Goal: Information Seeking & Learning: Learn about a topic

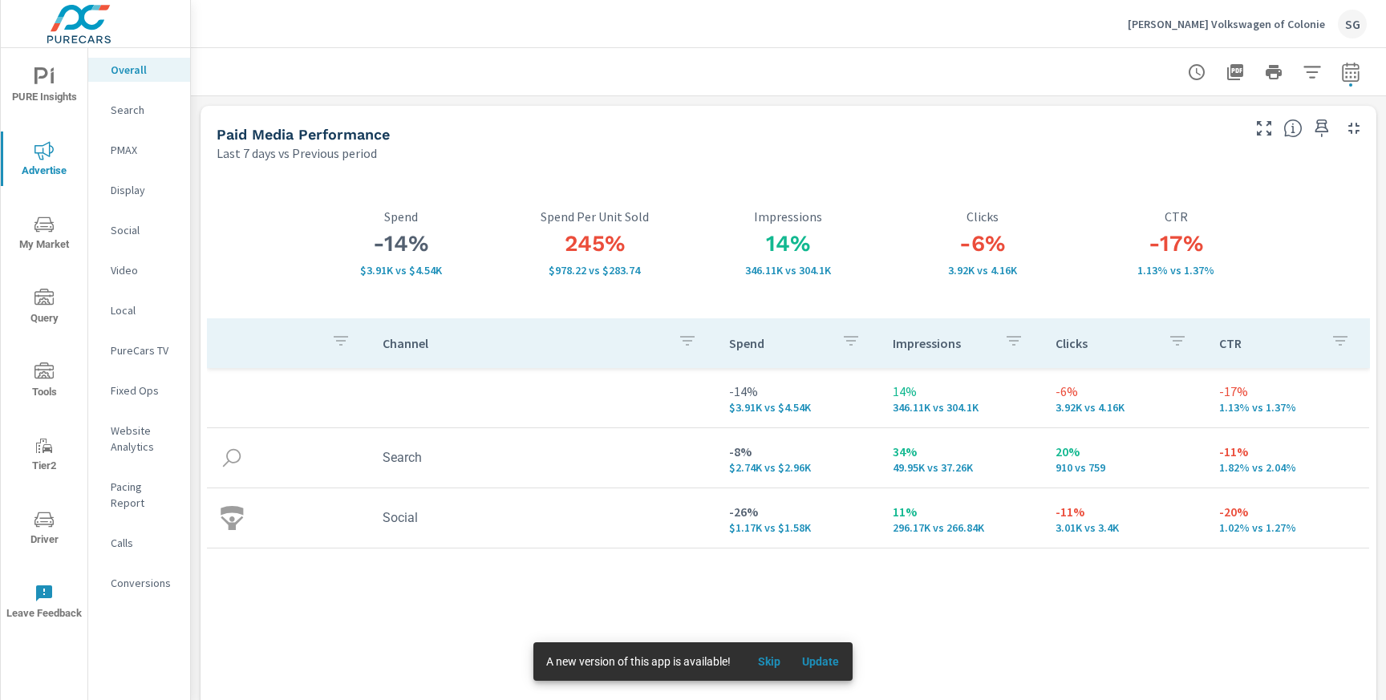
click at [1323, 27] on p "Nemer Volkswagen of Colonie" at bounding box center [1226, 24] width 197 height 14
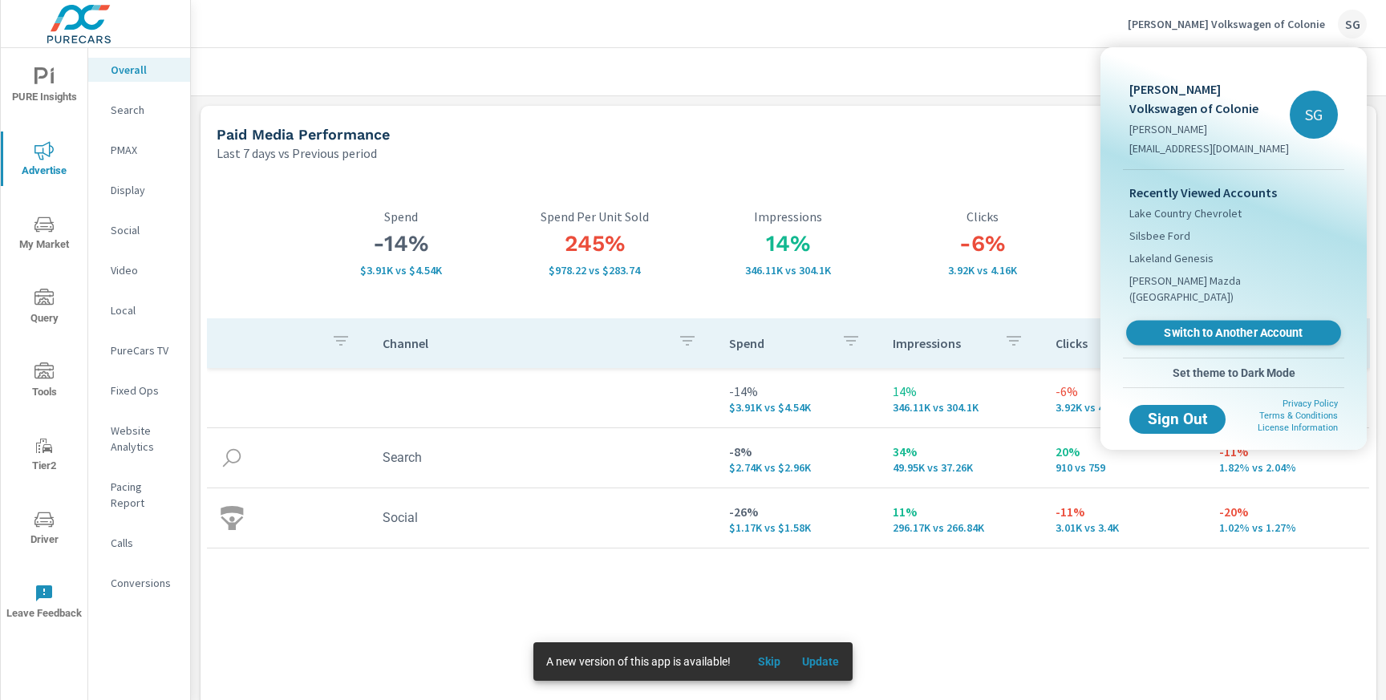
click at [1170, 326] on span "Switch to Another Account" at bounding box center [1233, 333] width 197 height 15
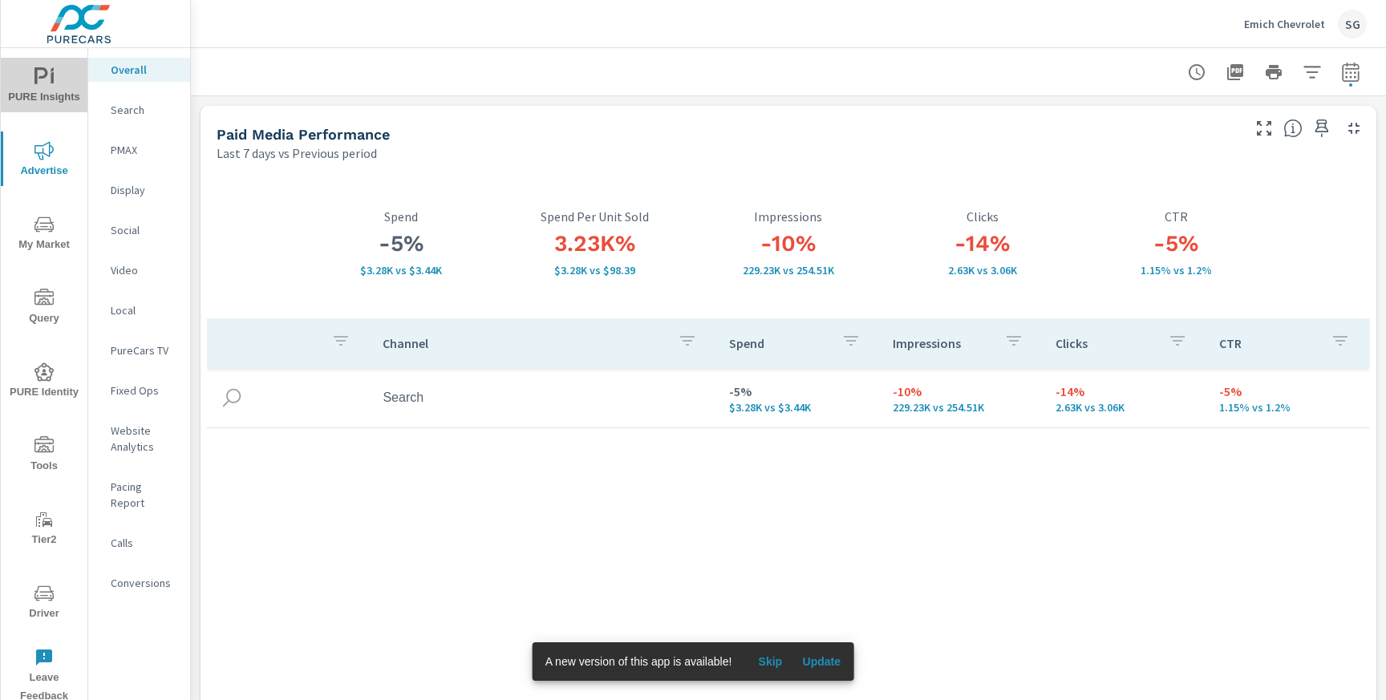
click at [38, 87] on span "PURE Insights" at bounding box center [44, 86] width 77 height 39
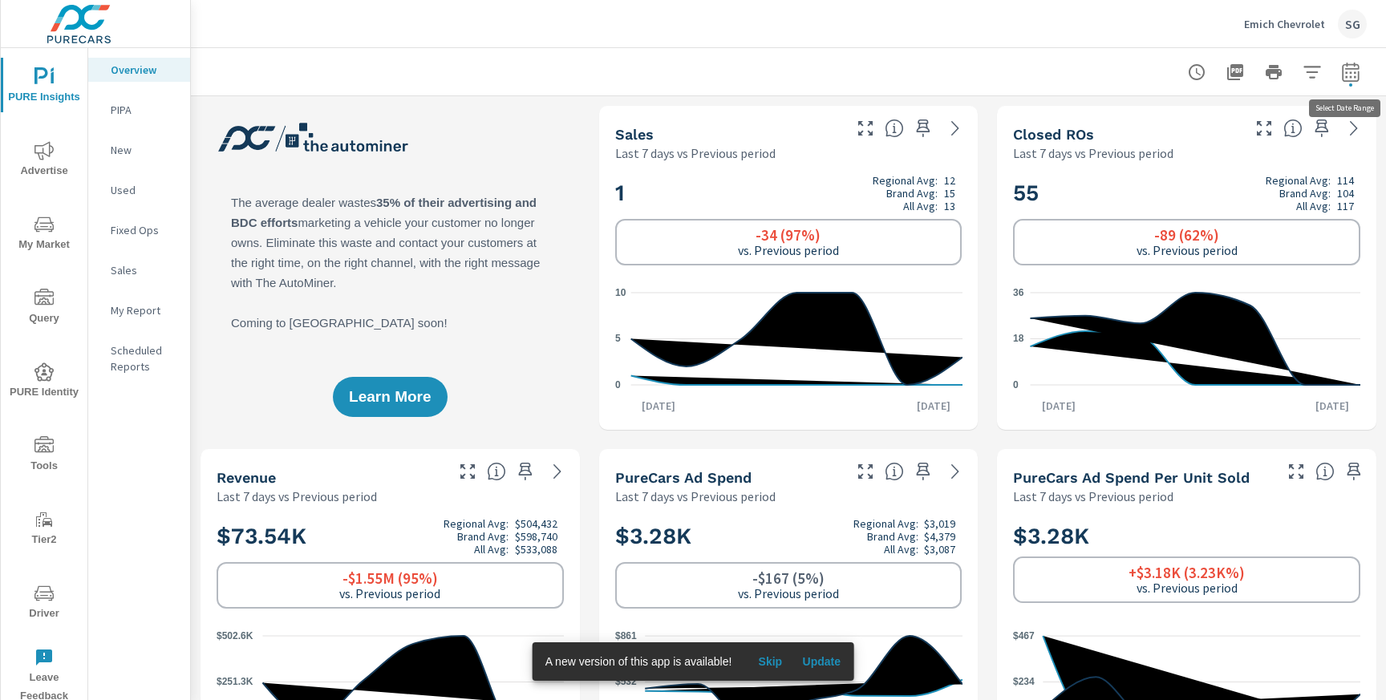
click at [1341, 76] on icon "button" at bounding box center [1350, 72] width 19 height 19
select select "Last 7 days"
select select "Previous period"
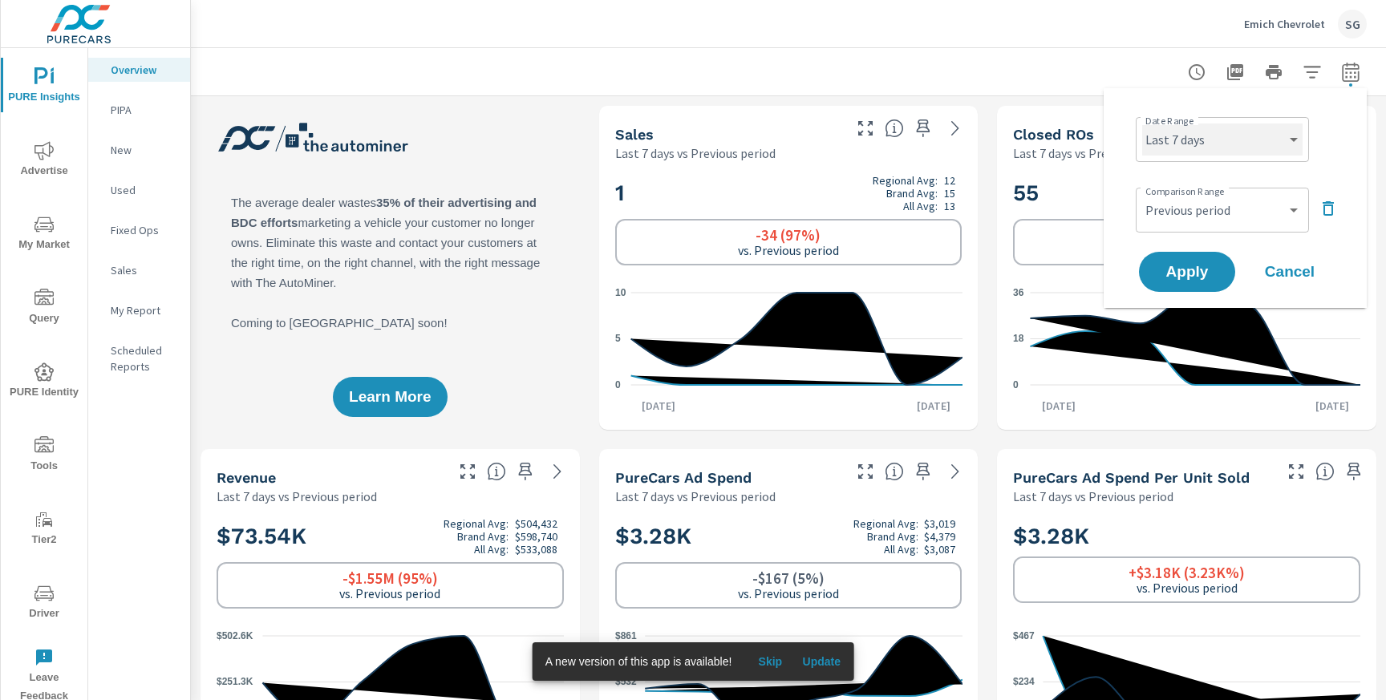
click at [1278, 140] on select "Custom Yesterday Last week Last 7 days Last 14 days Last 30 days Last 45 days L…" at bounding box center [1222, 140] width 160 height 32
click at [1142, 124] on select "Custom [DATE] Last week Last 7 days Last 14 days Last 30 days Last 45 days Last…" at bounding box center [1222, 140] width 160 height 32
select select "Last month"
click at [1169, 280] on span "Apply" at bounding box center [1187, 272] width 66 height 15
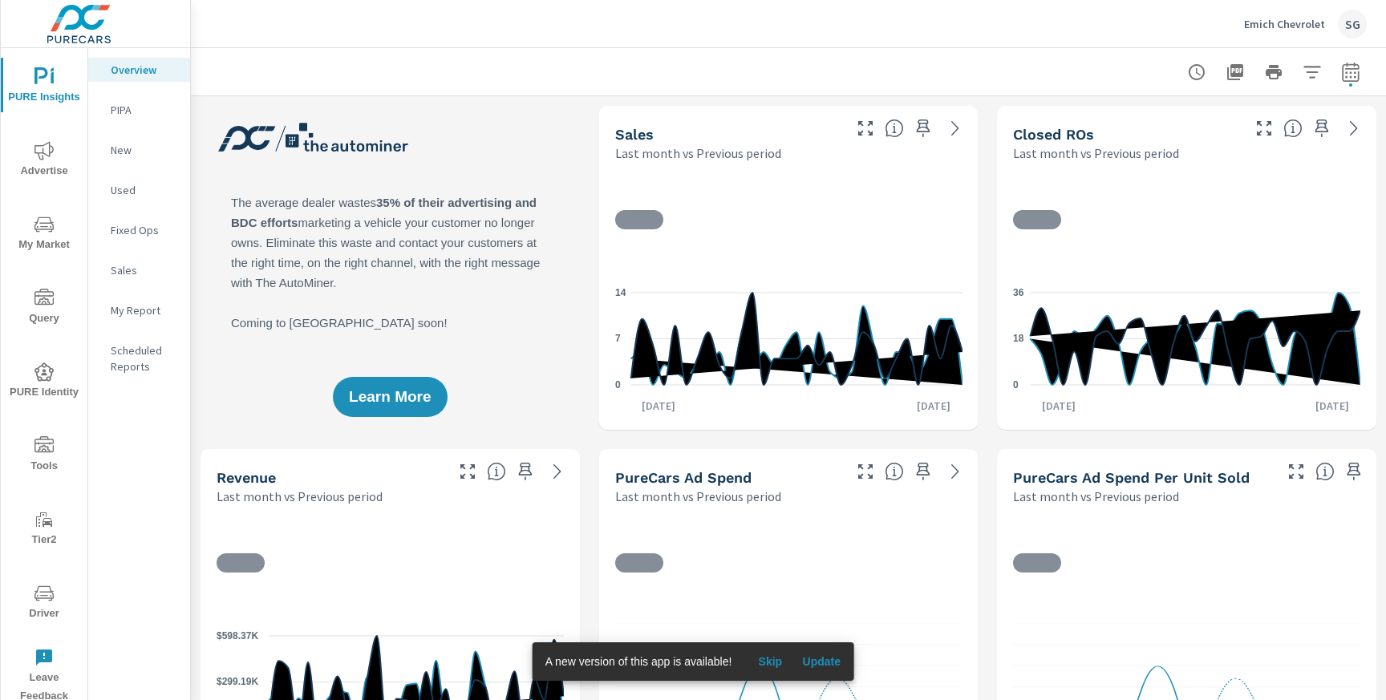
scroll to position [1, 0]
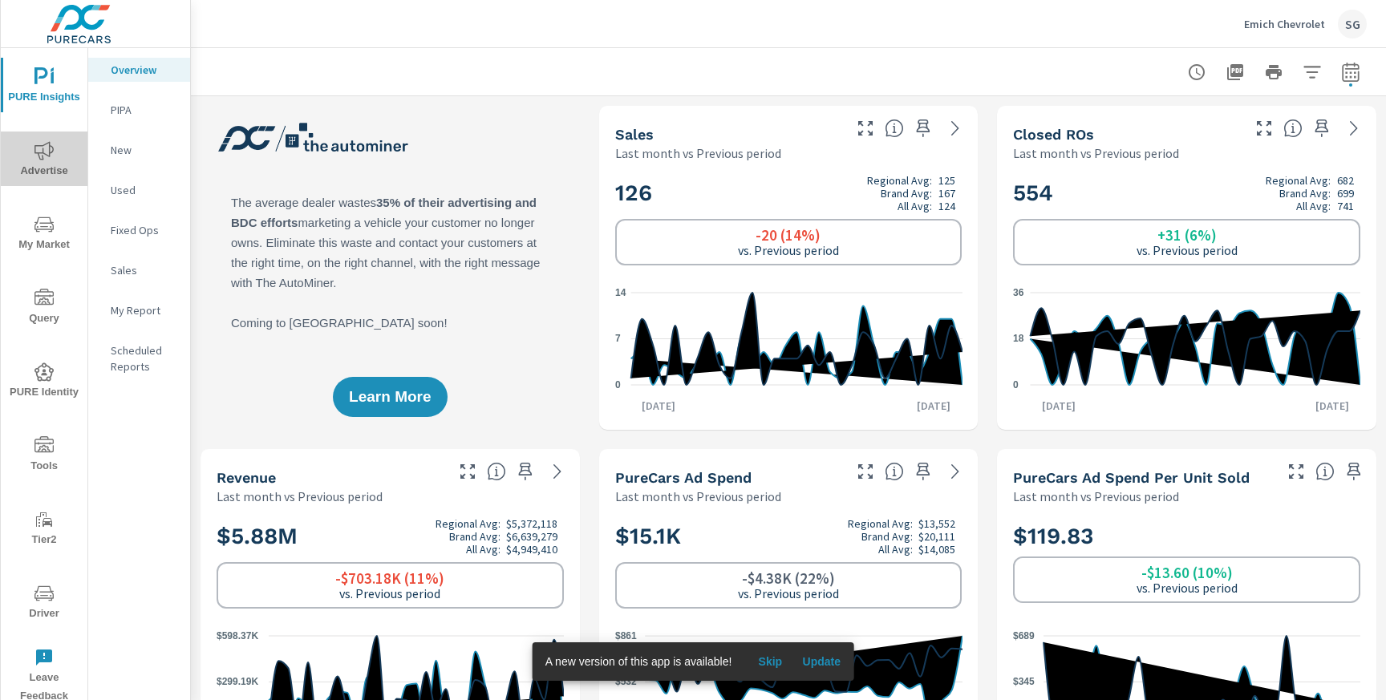
click at [38, 173] on span "Advertise" at bounding box center [44, 160] width 77 height 39
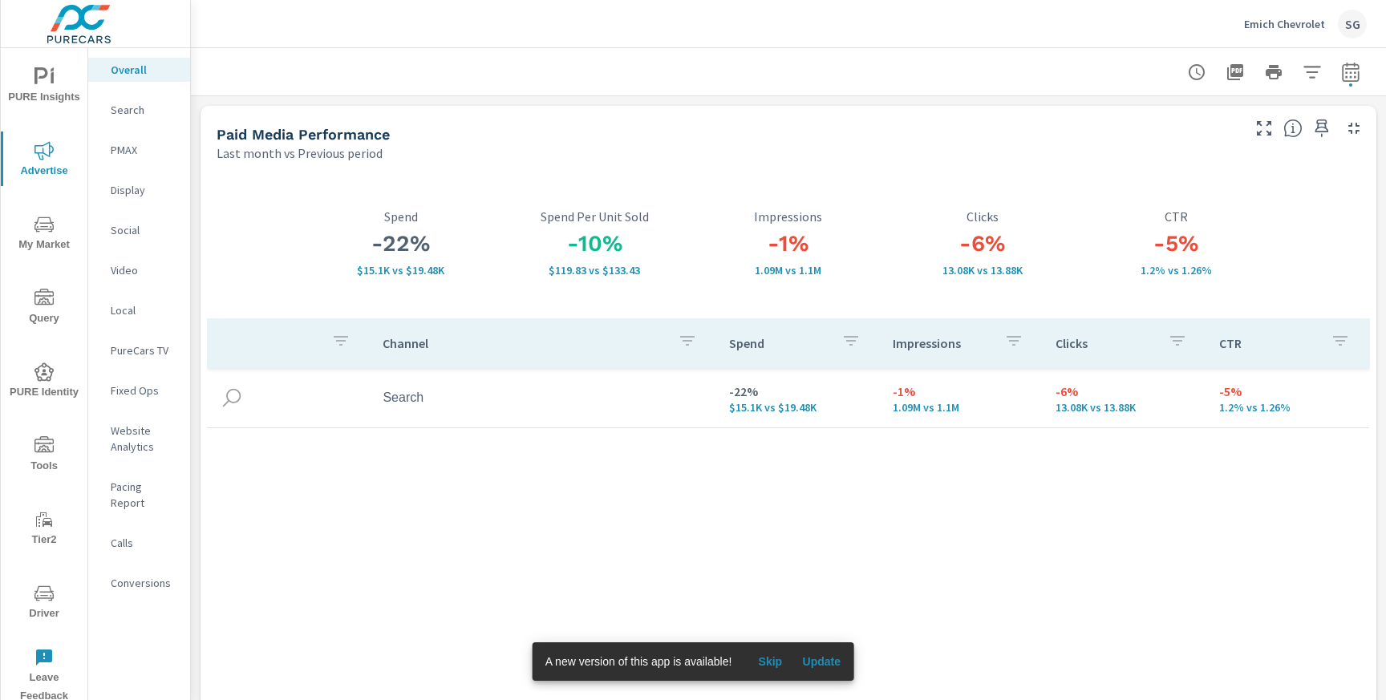
click at [127, 106] on p "Search" at bounding box center [144, 110] width 67 height 16
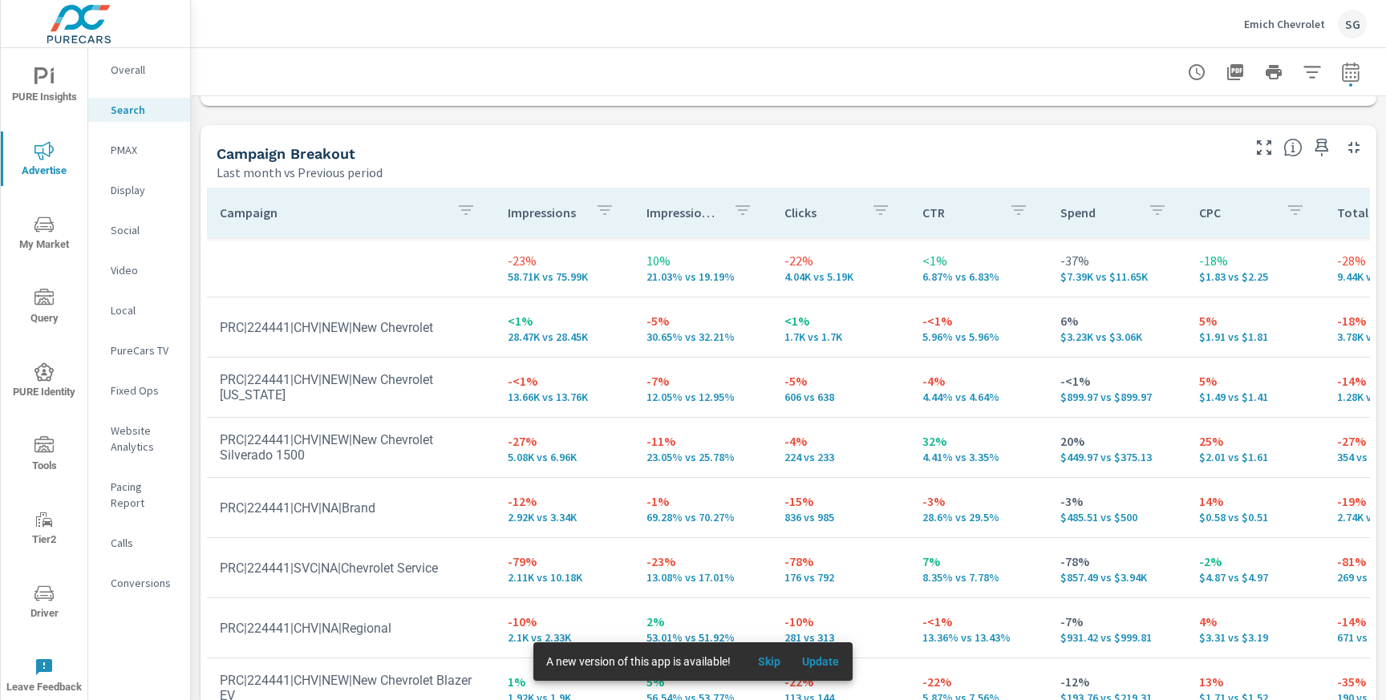
scroll to position [77, 0]
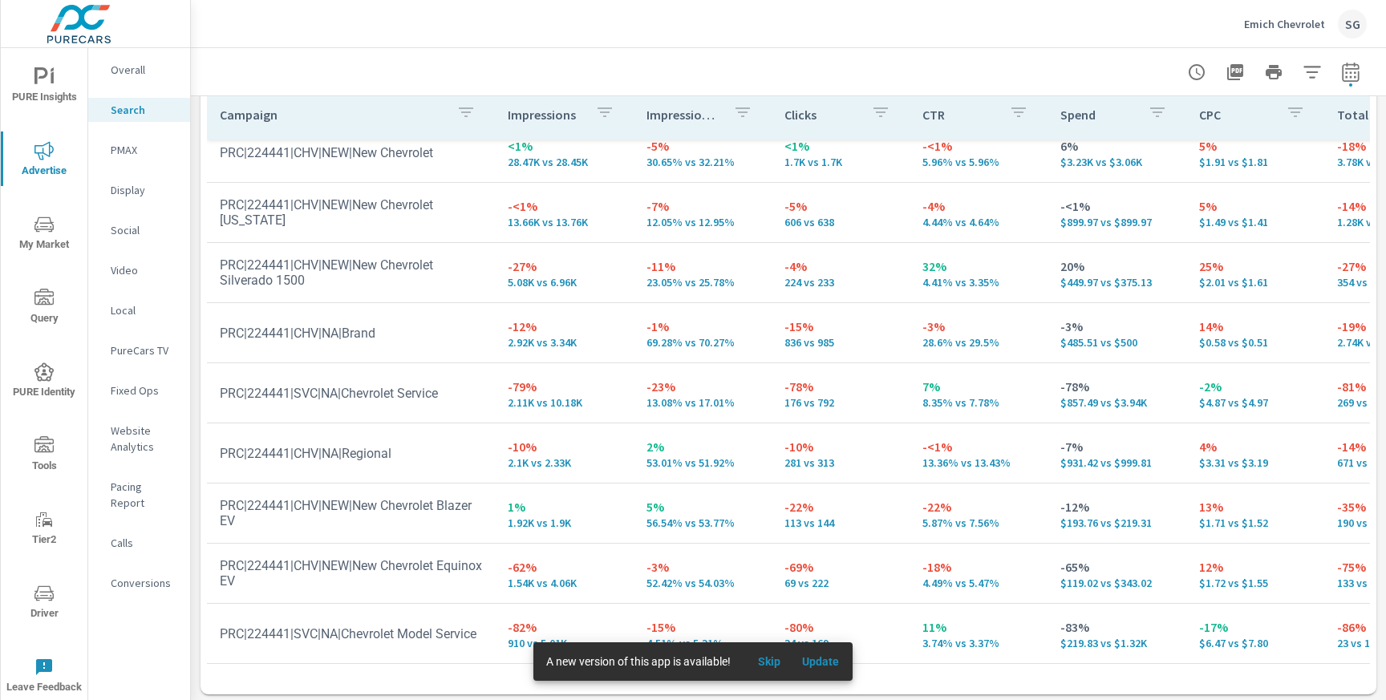
scroll to position [1627, 0]
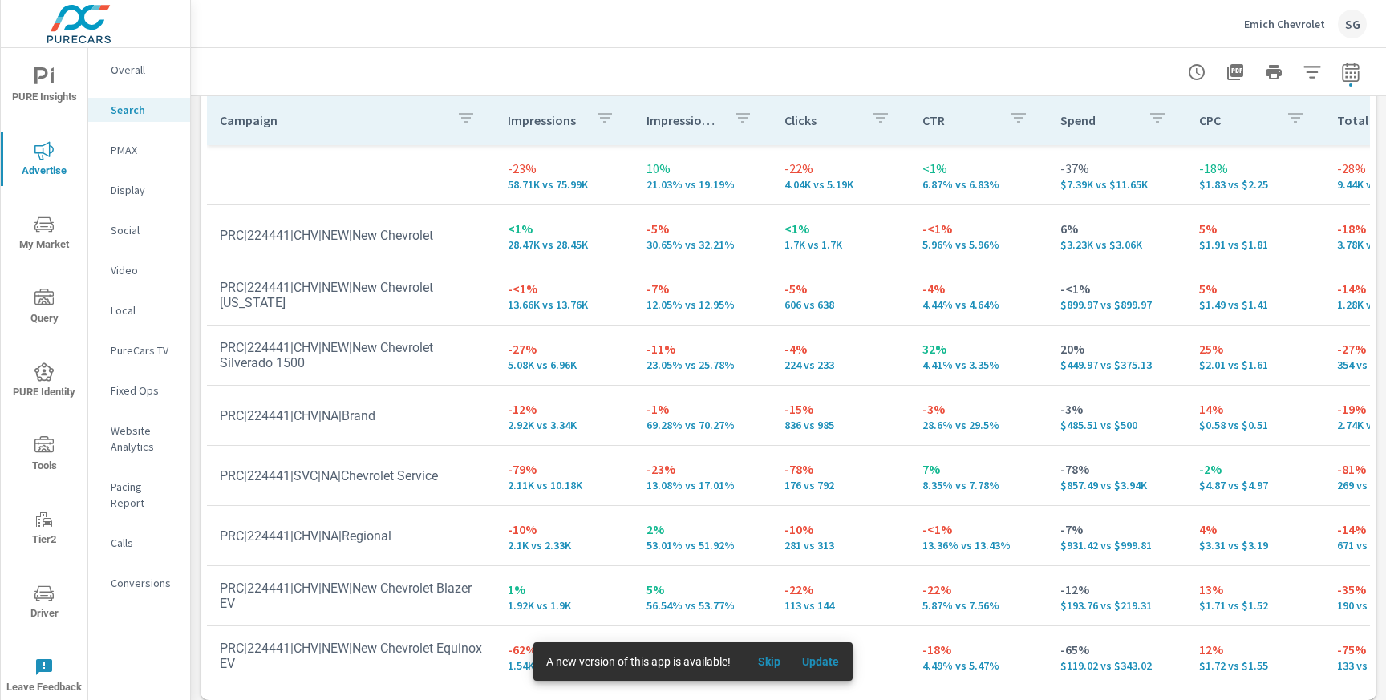
scroll to position [1627, 0]
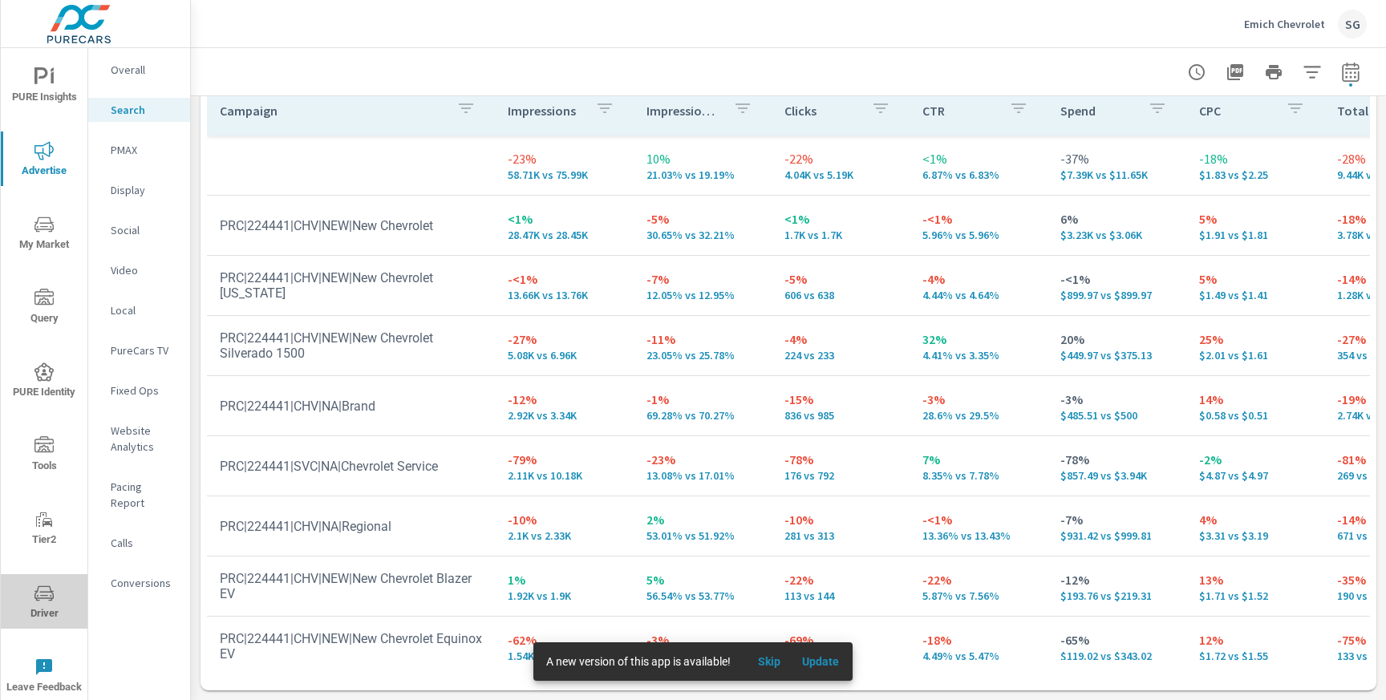
click at [53, 589] on icon "nav menu" at bounding box center [43, 593] width 19 height 19
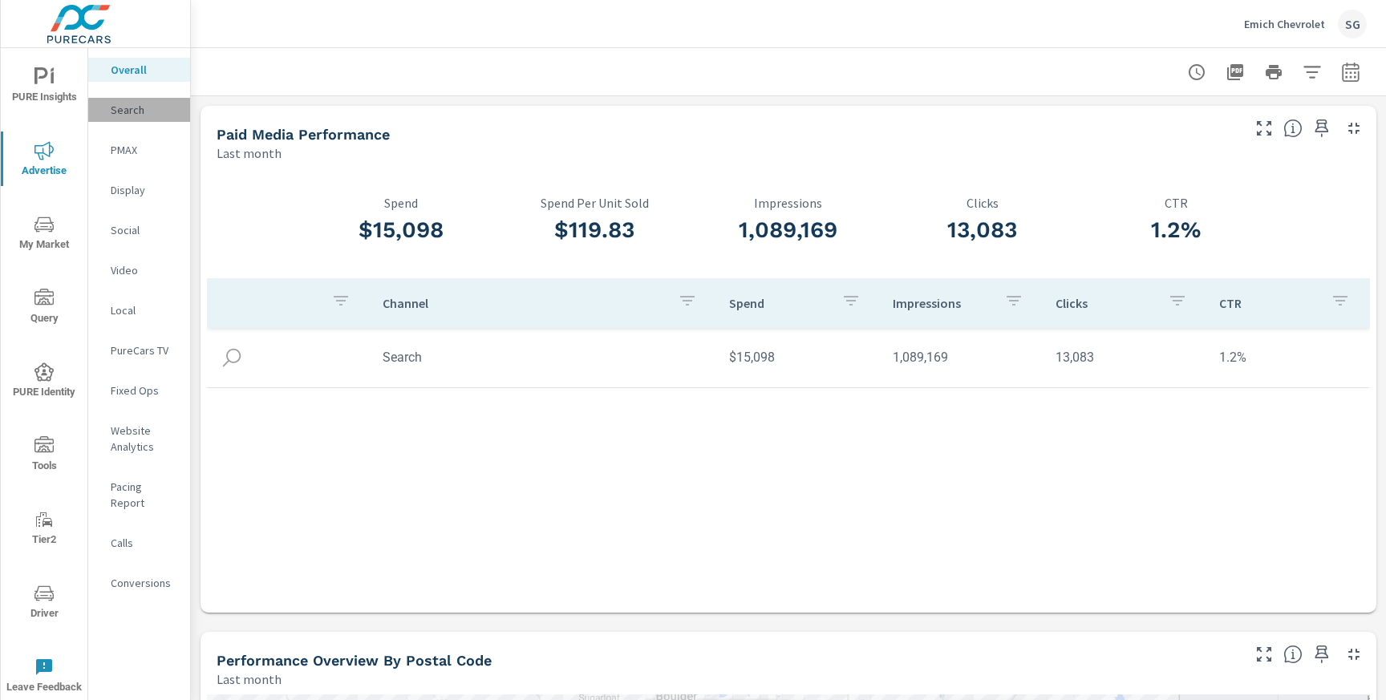
click at [140, 121] on div "Search" at bounding box center [139, 110] width 102 height 24
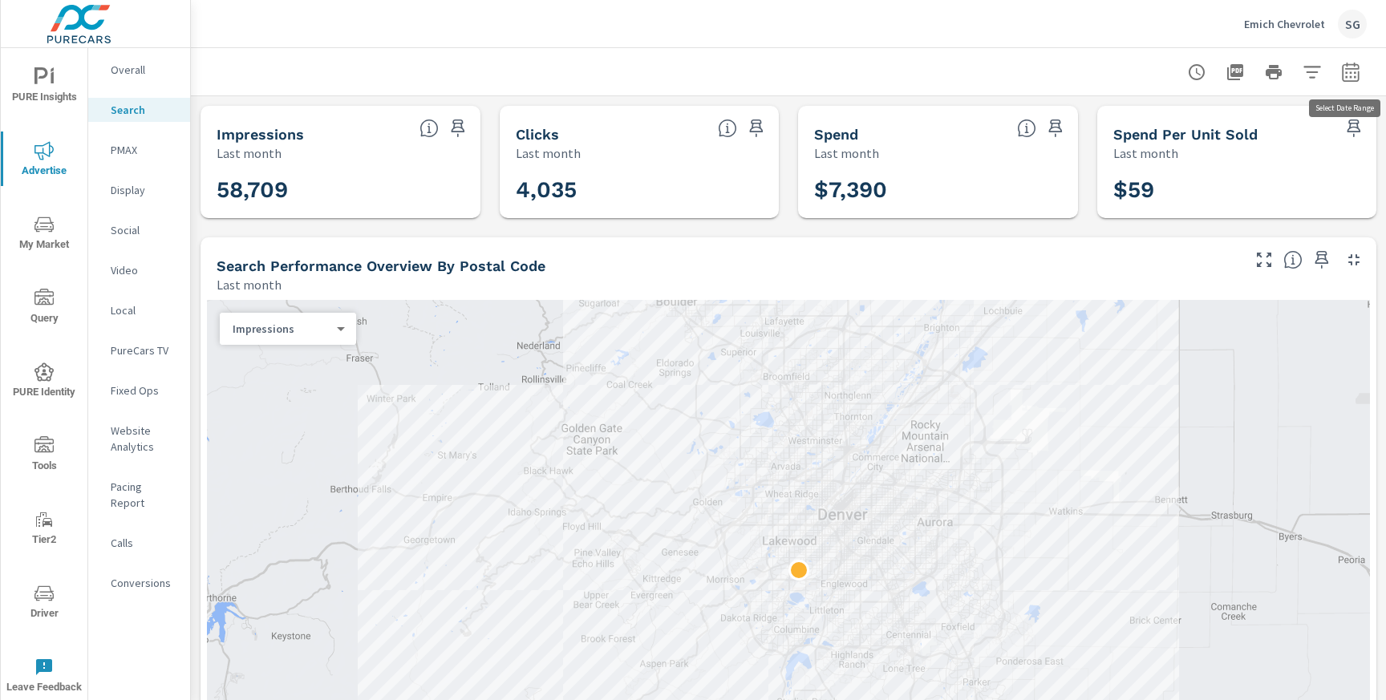
click at [1353, 71] on icon "button" at bounding box center [1350, 72] width 19 height 19
select select "Last month"
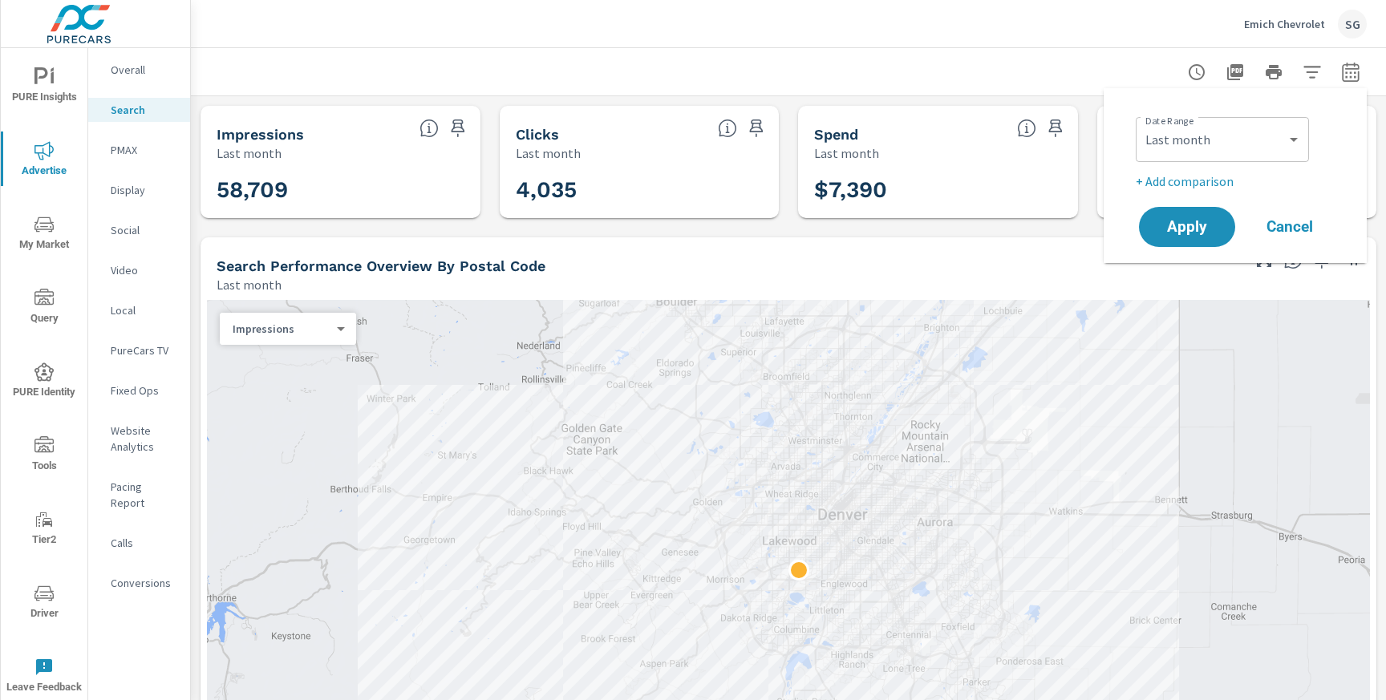
click at [1193, 180] on p "+ Add comparison" at bounding box center [1238, 181] width 205 height 19
select select "Previous period"
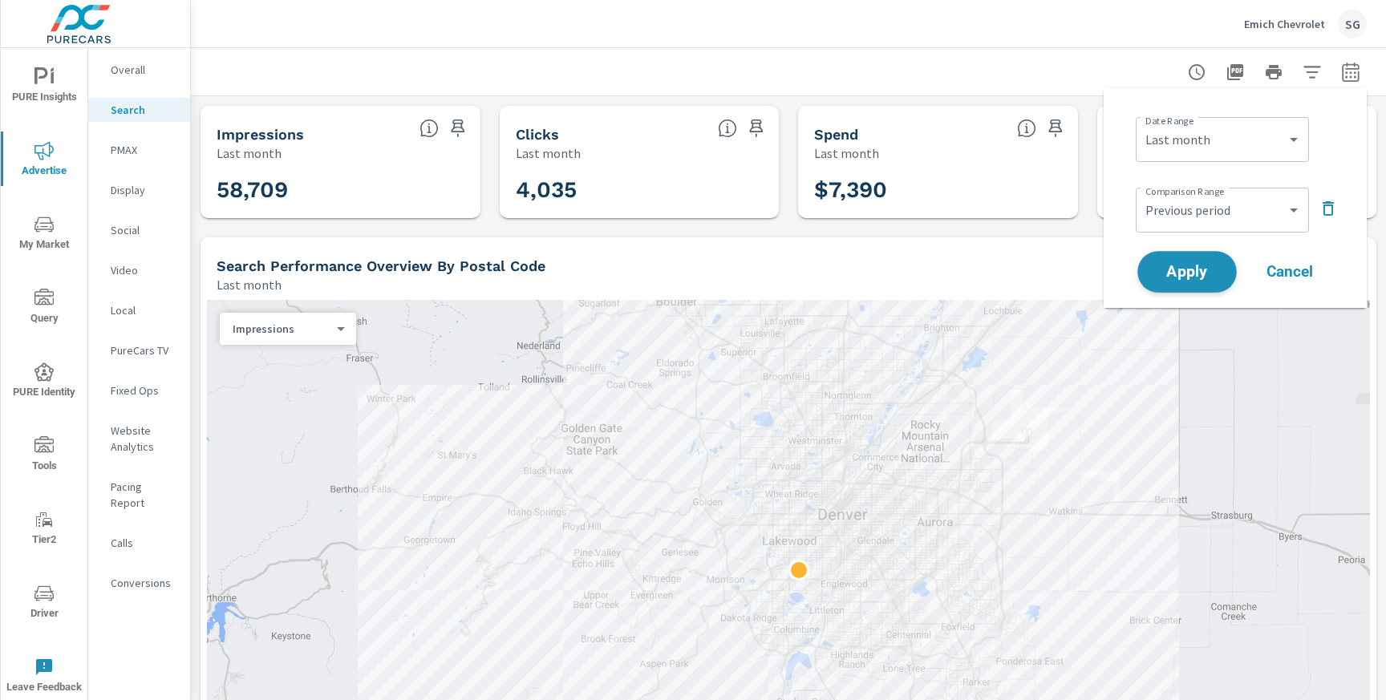
click at [1166, 265] on span "Apply" at bounding box center [1187, 272] width 66 height 15
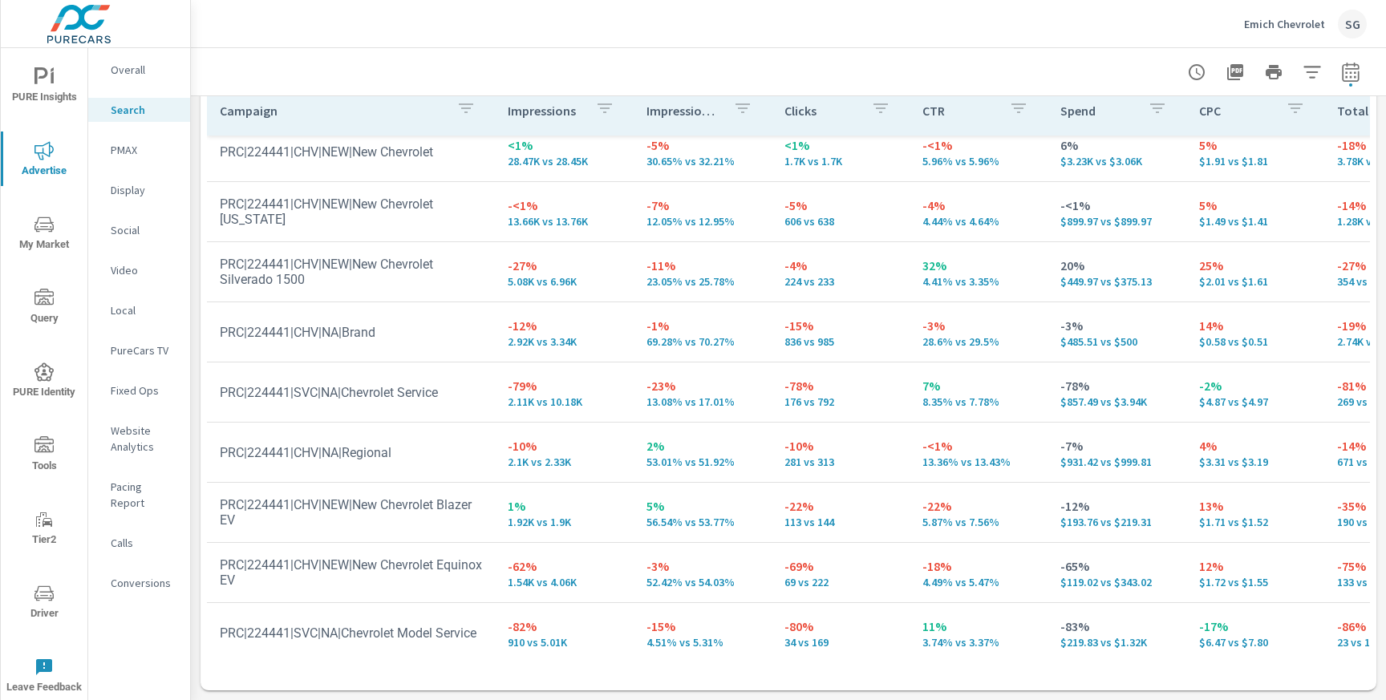
scroll to position [77, 0]
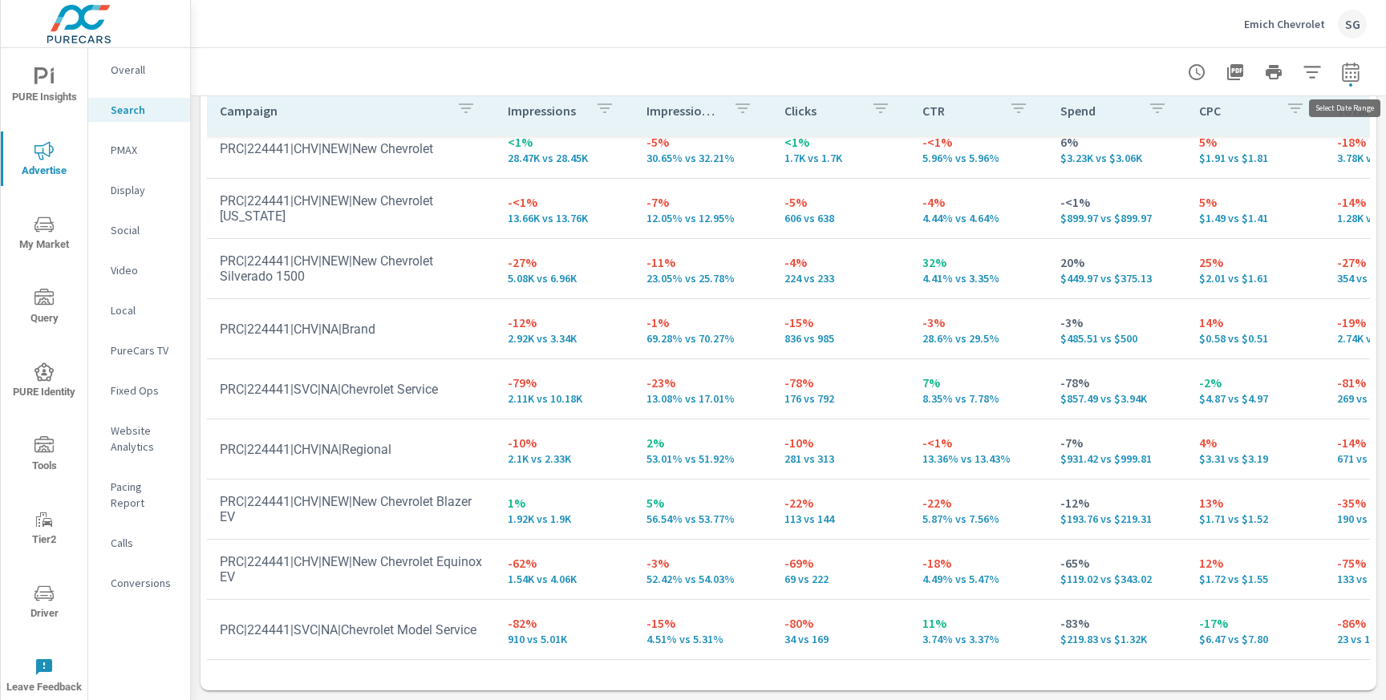
click at [1355, 71] on icon "button" at bounding box center [1350, 72] width 19 height 19
select select "Last month"
select select "Previous period"
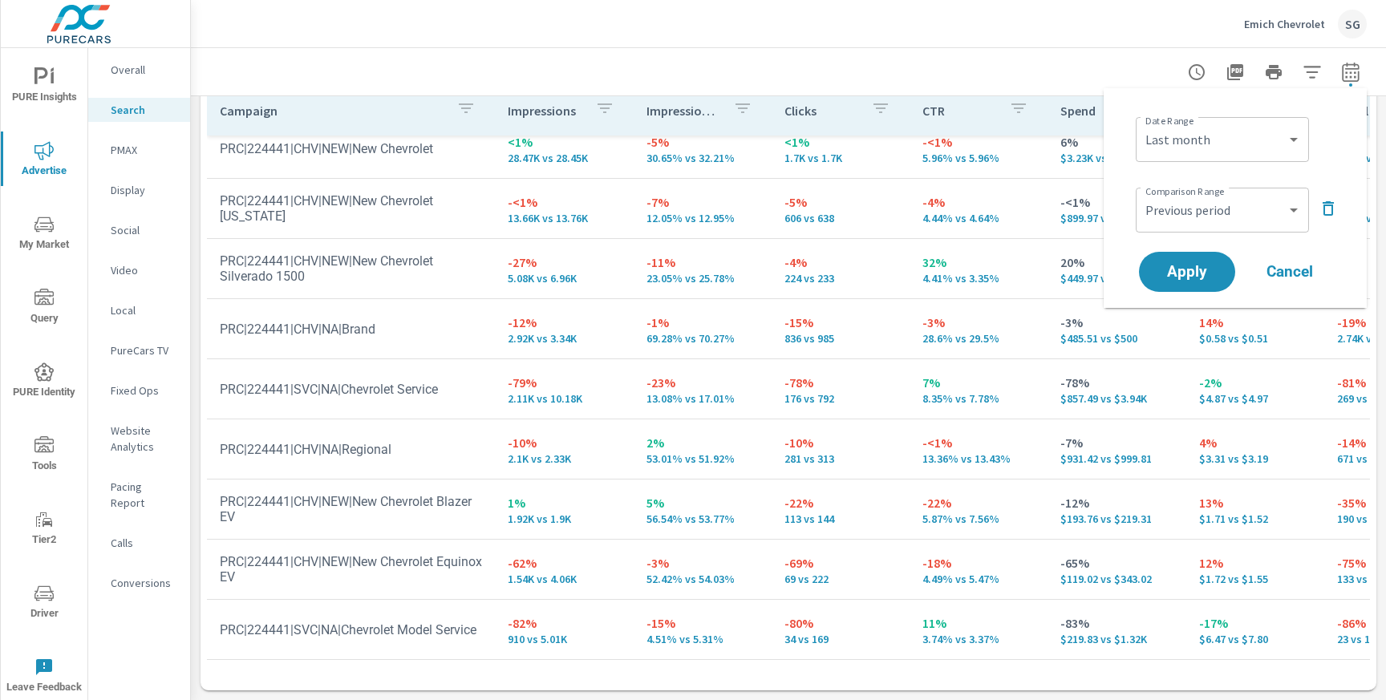
click at [1205, 159] on div "Custom Yesterday Last week Last 7 days Last 14 days Last 30 days Last 45 days L…" at bounding box center [1222, 139] width 173 height 45
click at [1269, 129] on select "Custom Yesterday Last week Last 7 days Last 14 days Last 30 days Last 45 days L…" at bounding box center [1222, 140] width 160 height 32
click at [1142, 124] on select "Custom Yesterday Last week Last 7 days Last 14 days Last 30 days Last 45 days L…" at bounding box center [1222, 140] width 160 height 32
select select "Last 7 days"
click at [1162, 275] on span "Apply" at bounding box center [1187, 272] width 66 height 15
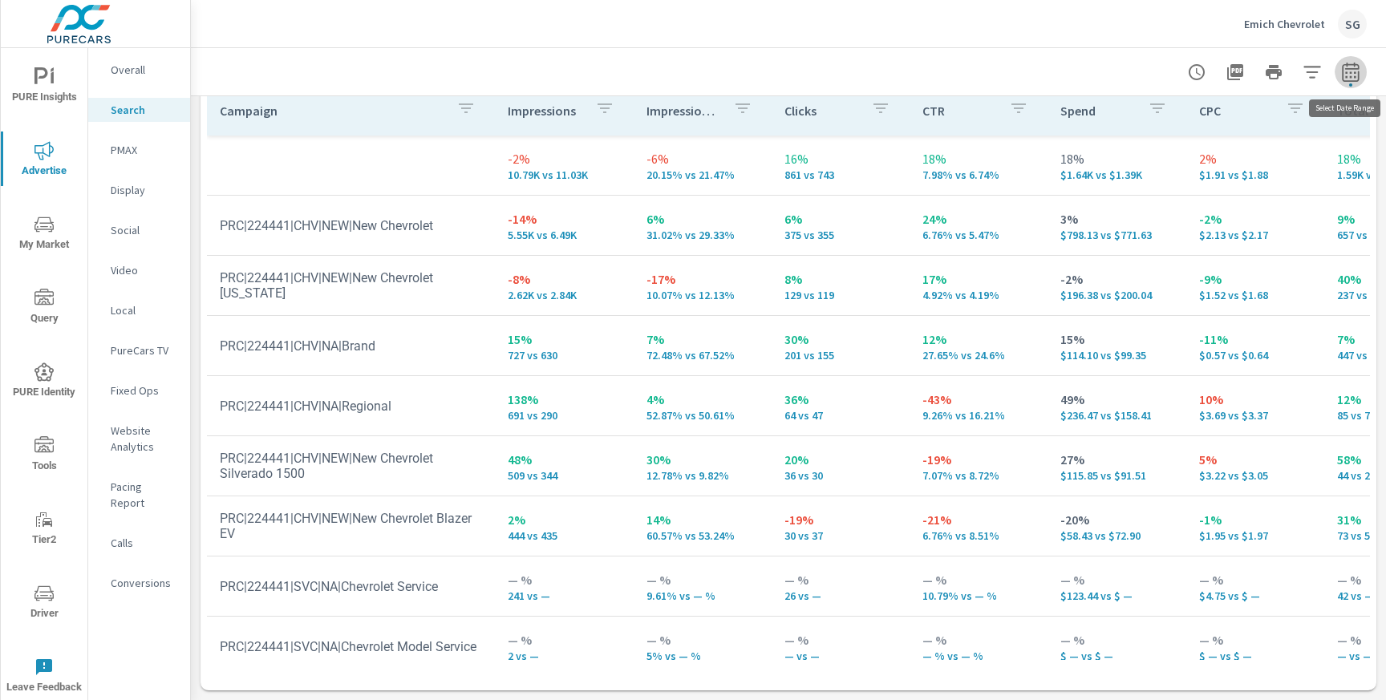
click at [1342, 75] on icon "button" at bounding box center [1350, 72] width 19 height 19
select select "Last 7 days"
select select "Previous period"
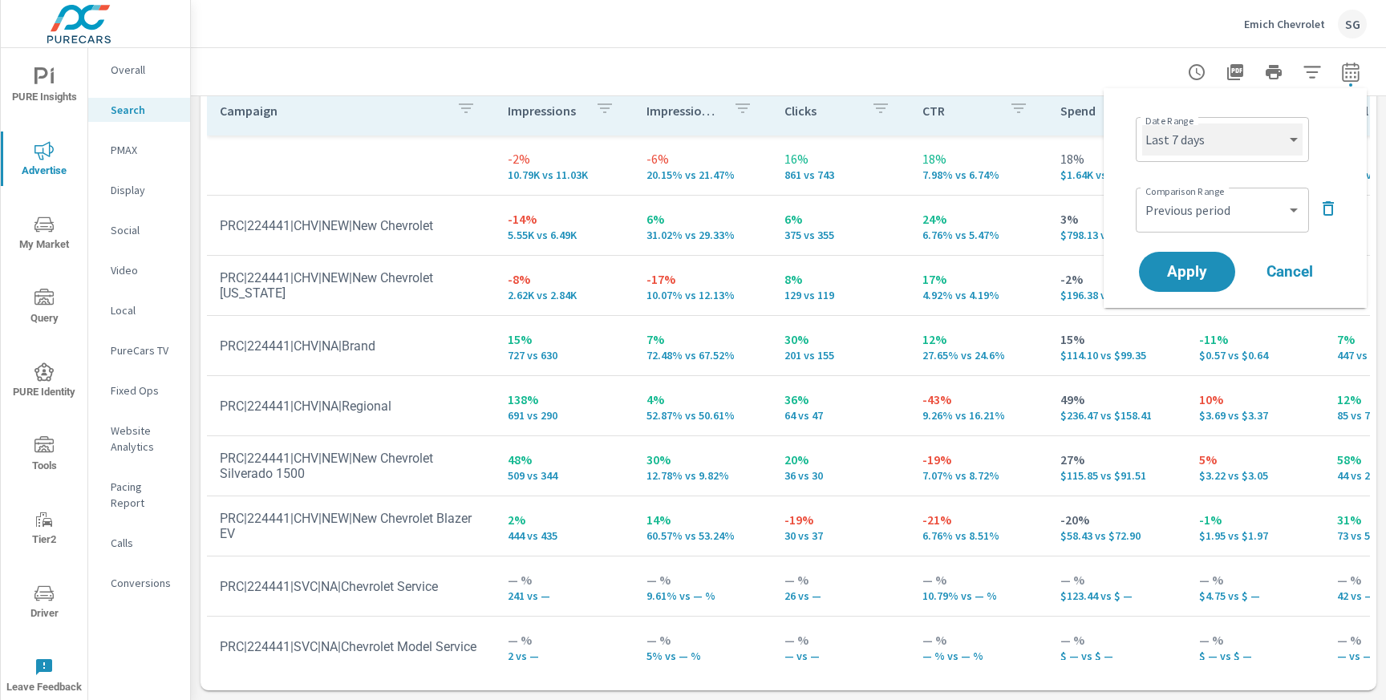
click at [1236, 148] on select "Custom Yesterday Last week Last 7 days Last 14 days Last 30 days Last 45 days L…" at bounding box center [1222, 140] width 160 height 32
click at [1142, 124] on select "Custom Yesterday Last week Last 7 days Last 14 days Last 30 days Last 45 days L…" at bounding box center [1222, 140] width 160 height 32
select select "Last month"
click at [1176, 270] on span "Apply" at bounding box center [1187, 272] width 66 height 15
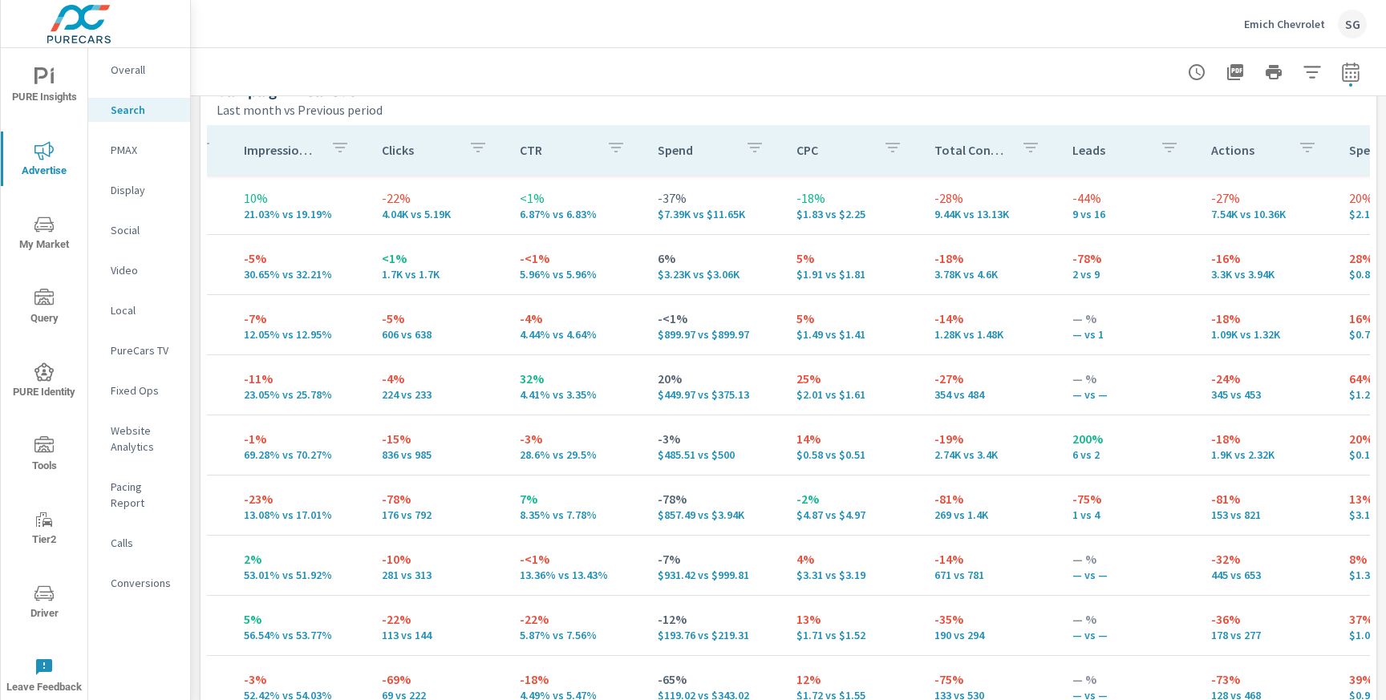
scroll to position [0, 403]
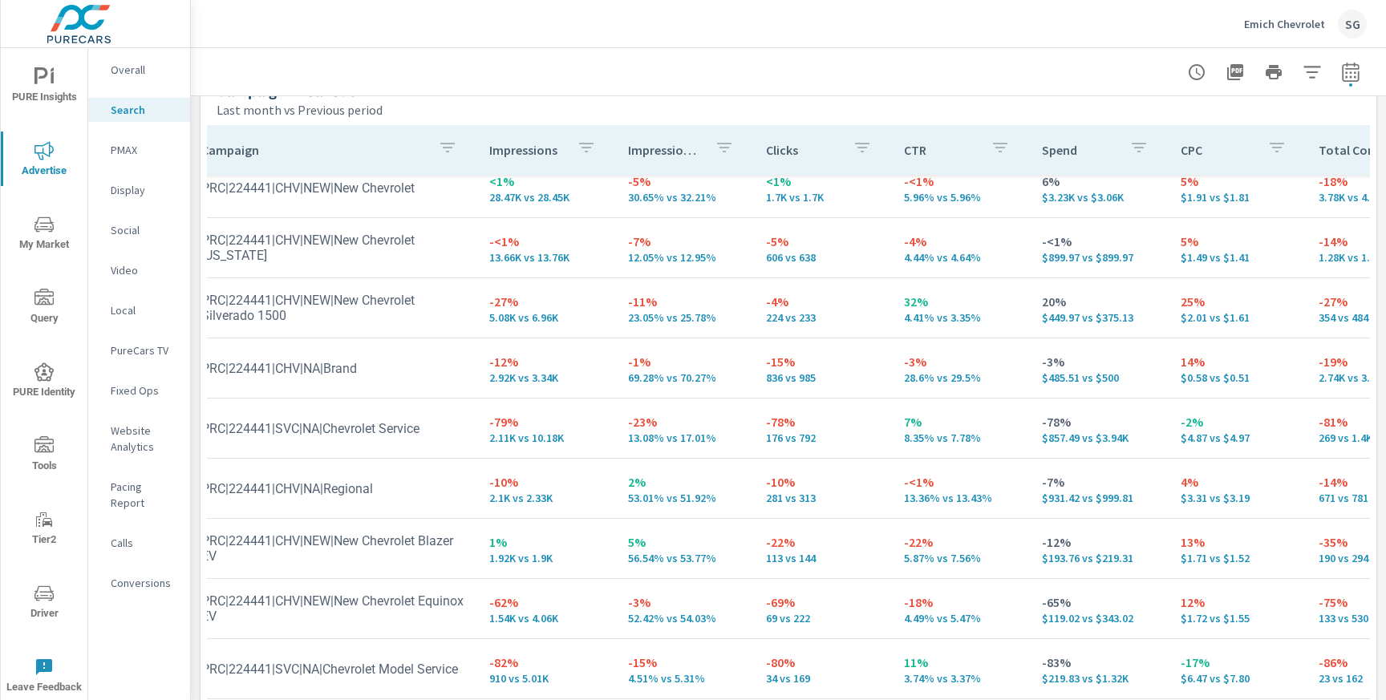
scroll to position [77, 0]
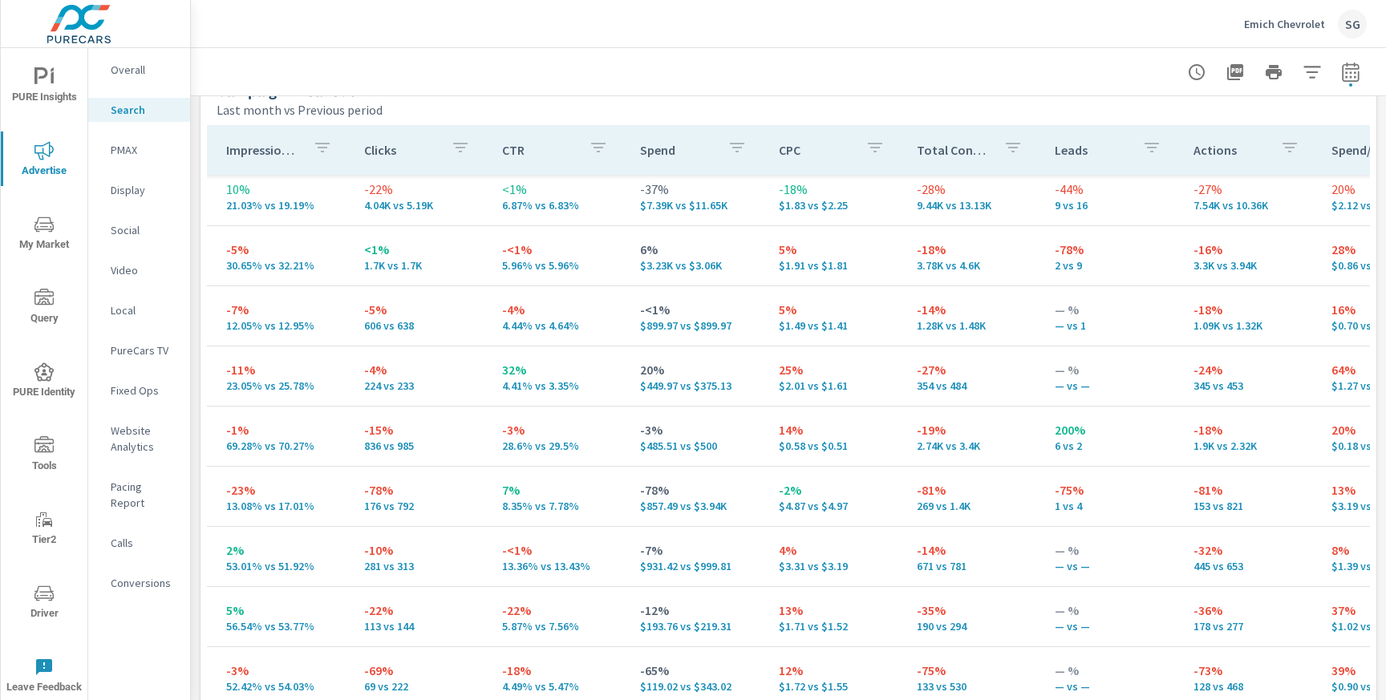
scroll to position [0, 420]
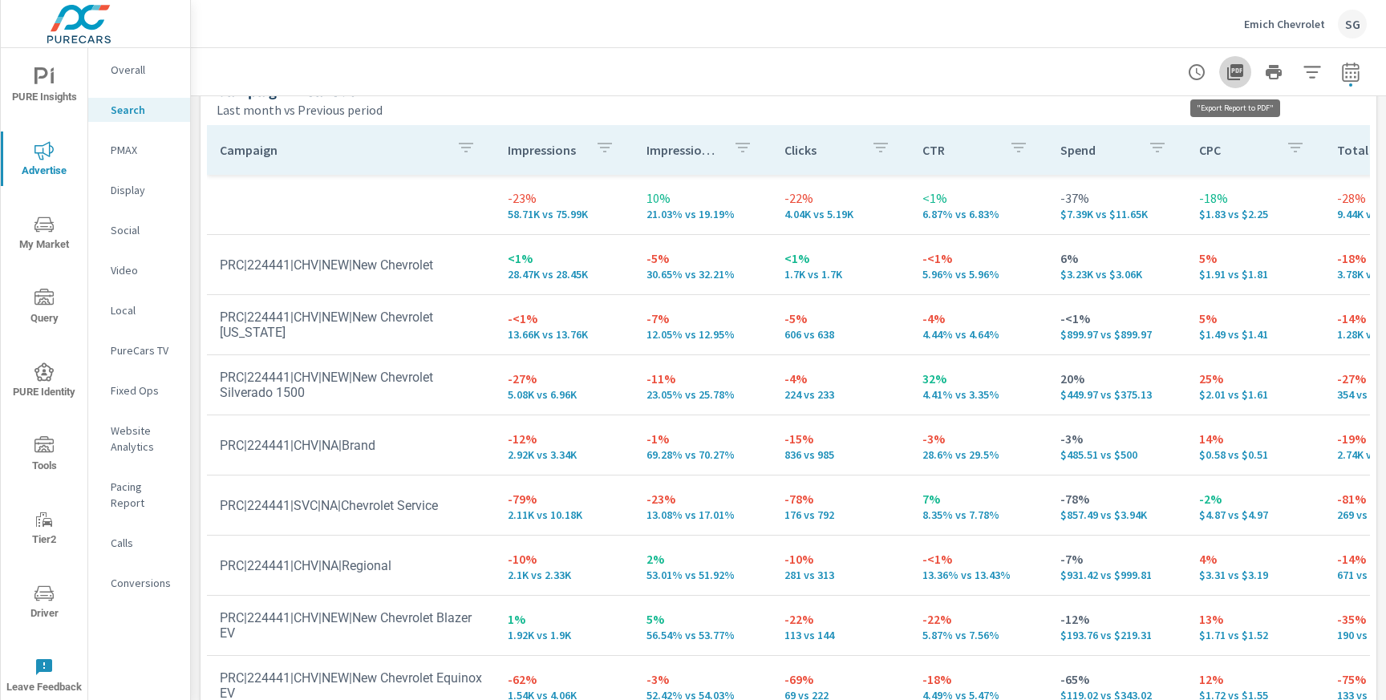
click at [1230, 73] on icon "button" at bounding box center [1235, 72] width 16 height 16
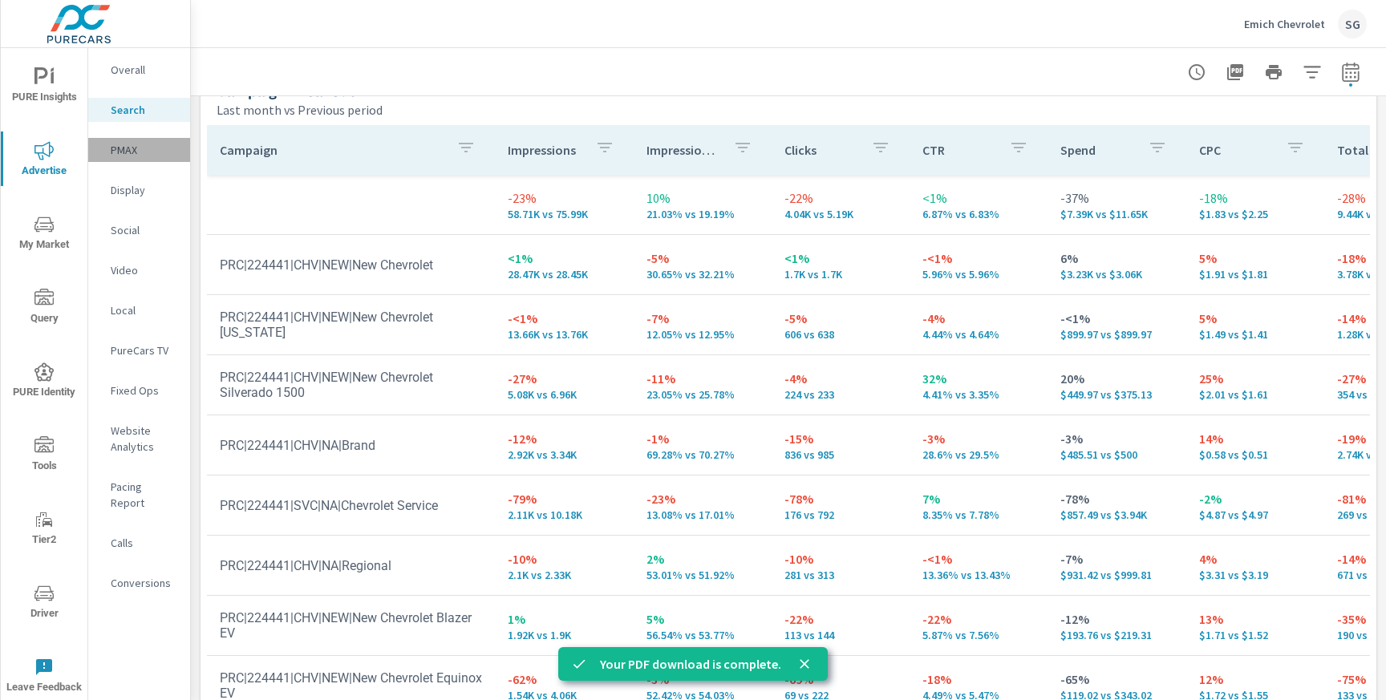
click at [113, 152] on p "PMAX" at bounding box center [144, 150] width 67 height 16
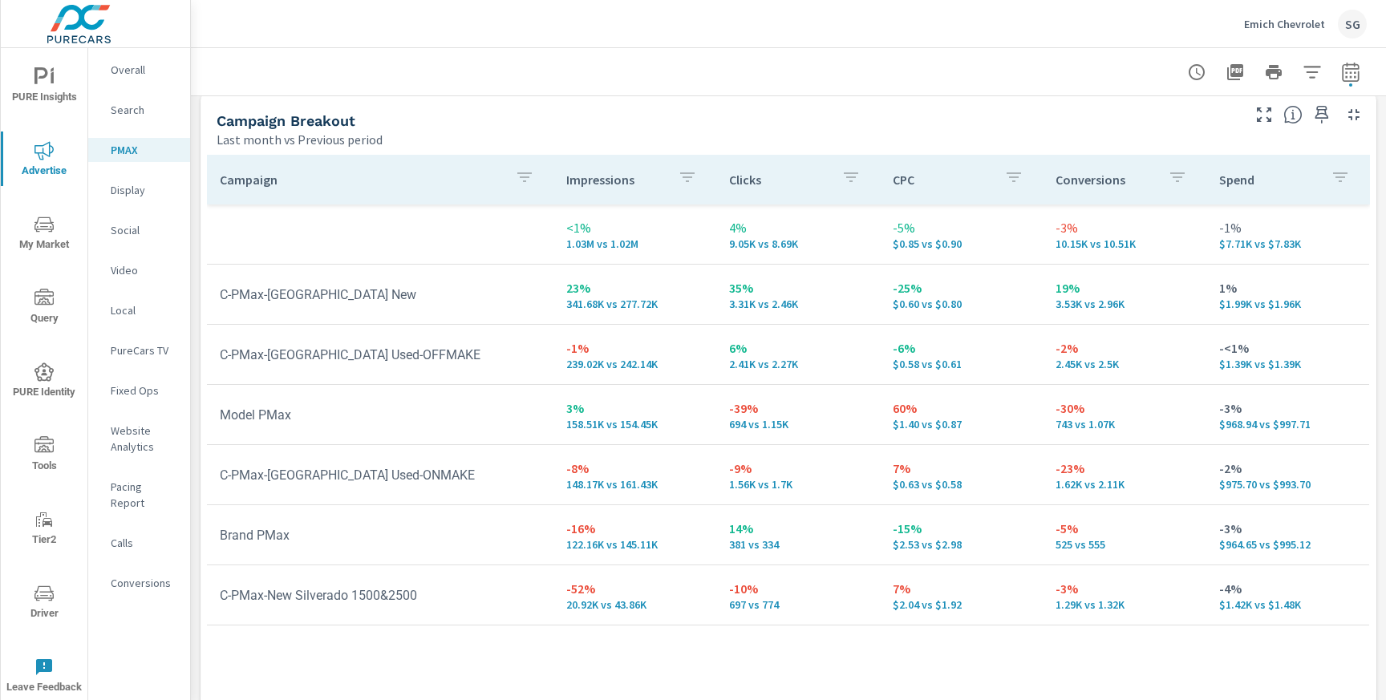
scroll to position [189, 0]
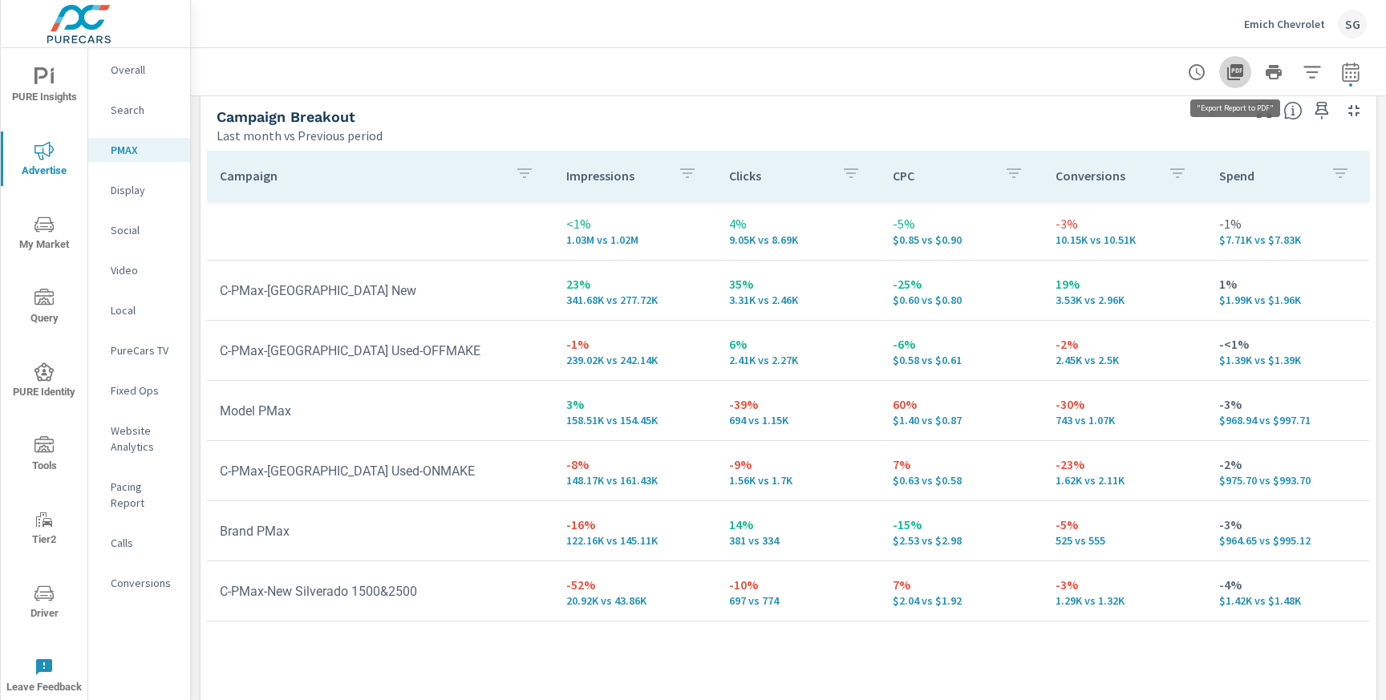
click at [1245, 70] on button "button" at bounding box center [1235, 72] width 32 height 32
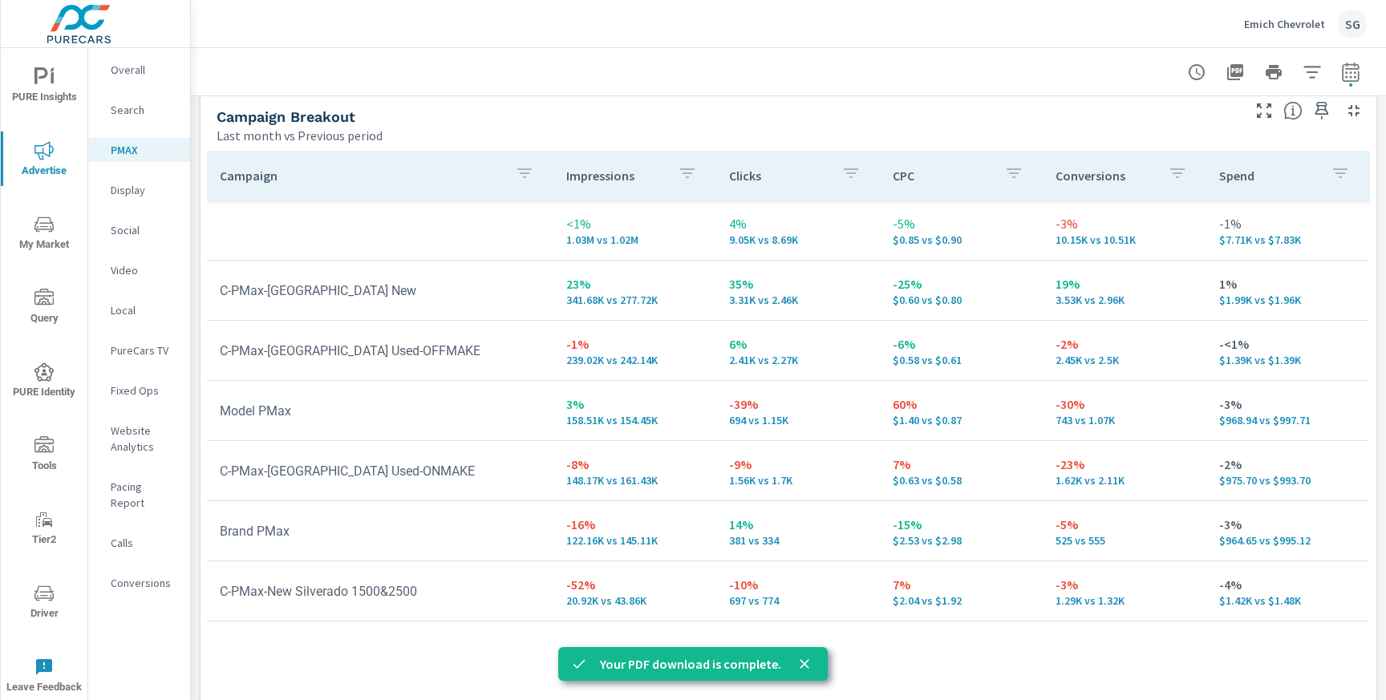
click at [975, 81] on div at bounding box center [788, 71] width 1157 height 47
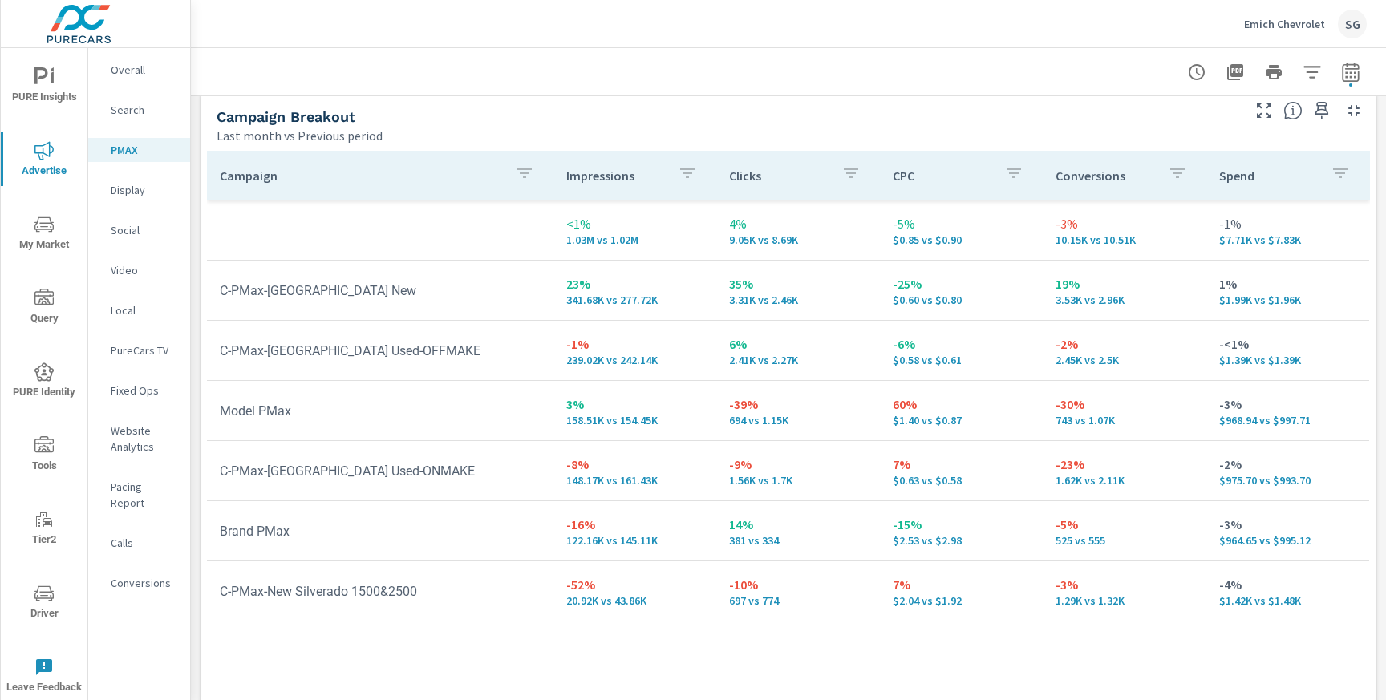
click at [138, 575] on p "Conversions" at bounding box center [144, 583] width 67 height 16
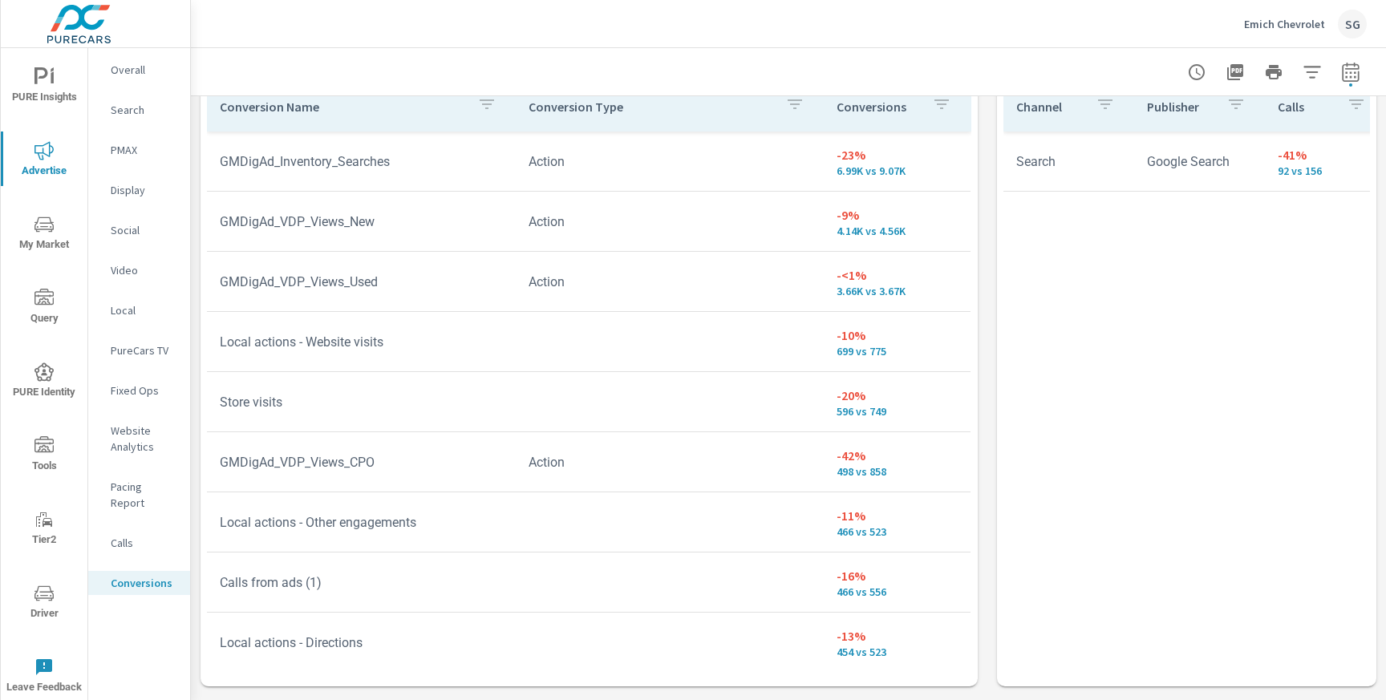
scroll to position [931, 0]
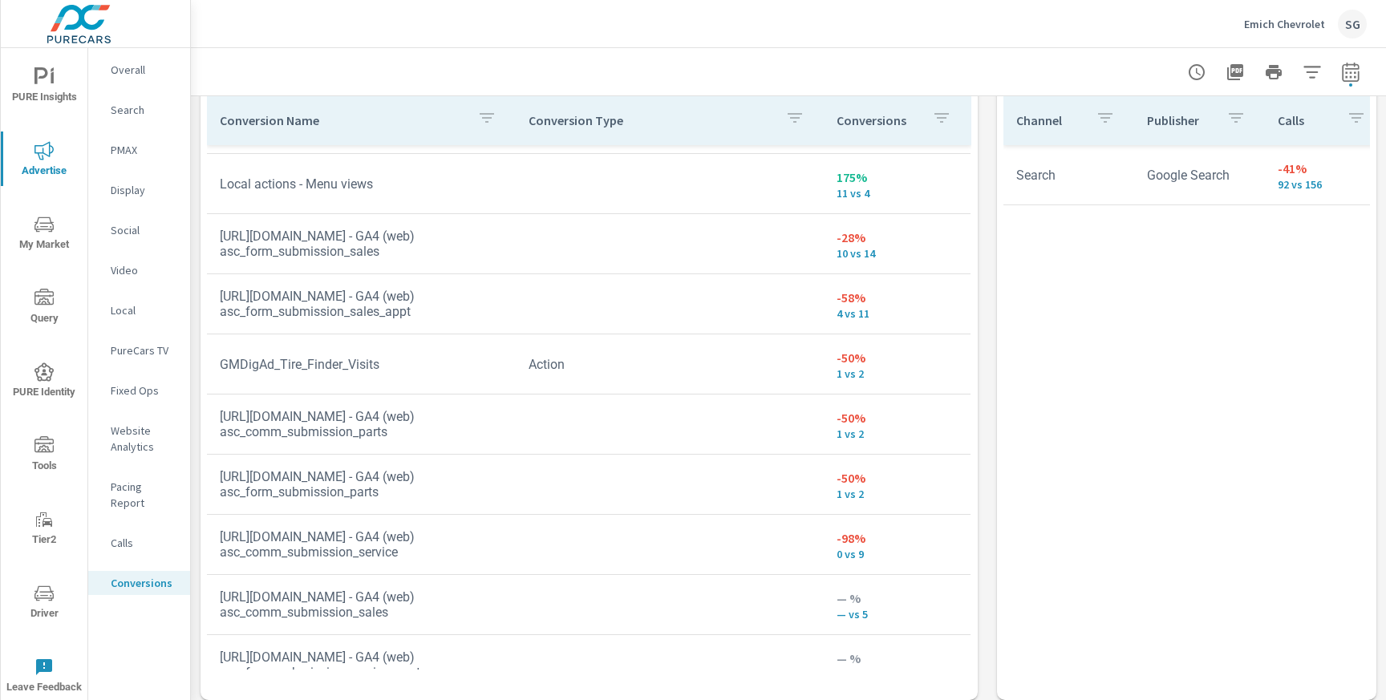
scroll to position [1340, 0]
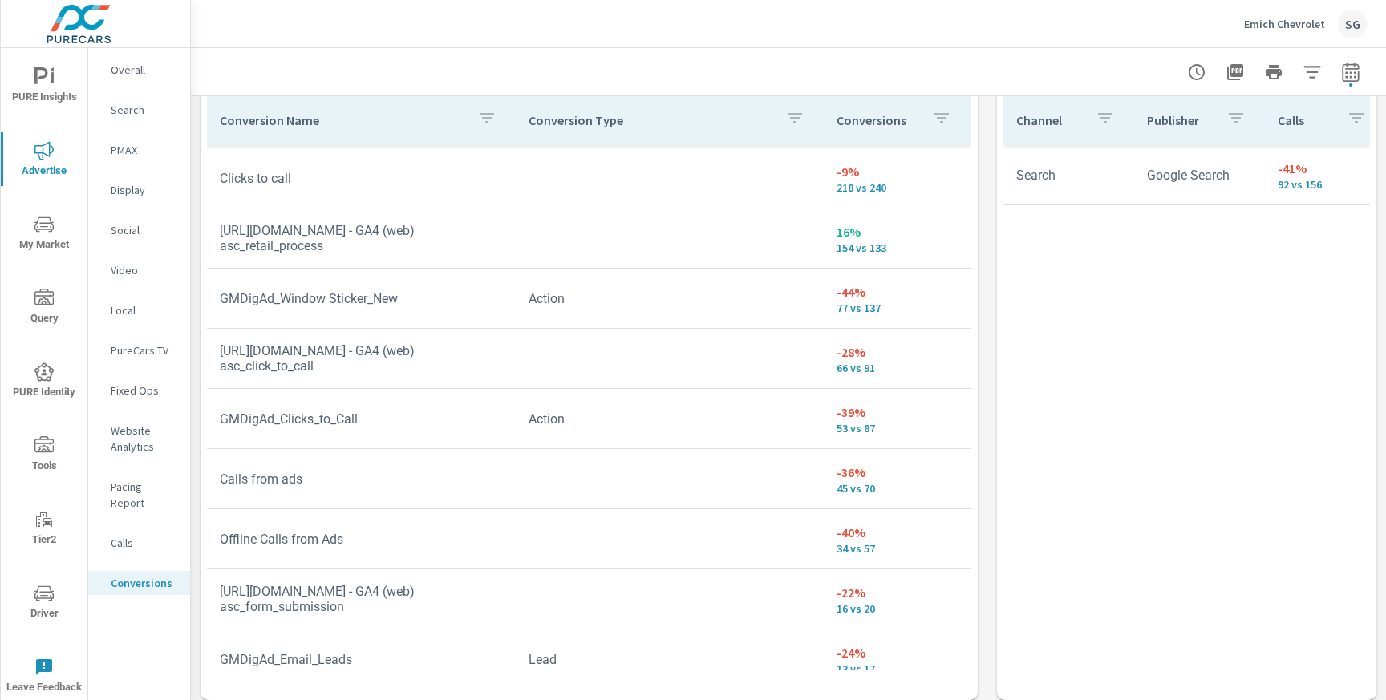
scroll to position [717, 0]
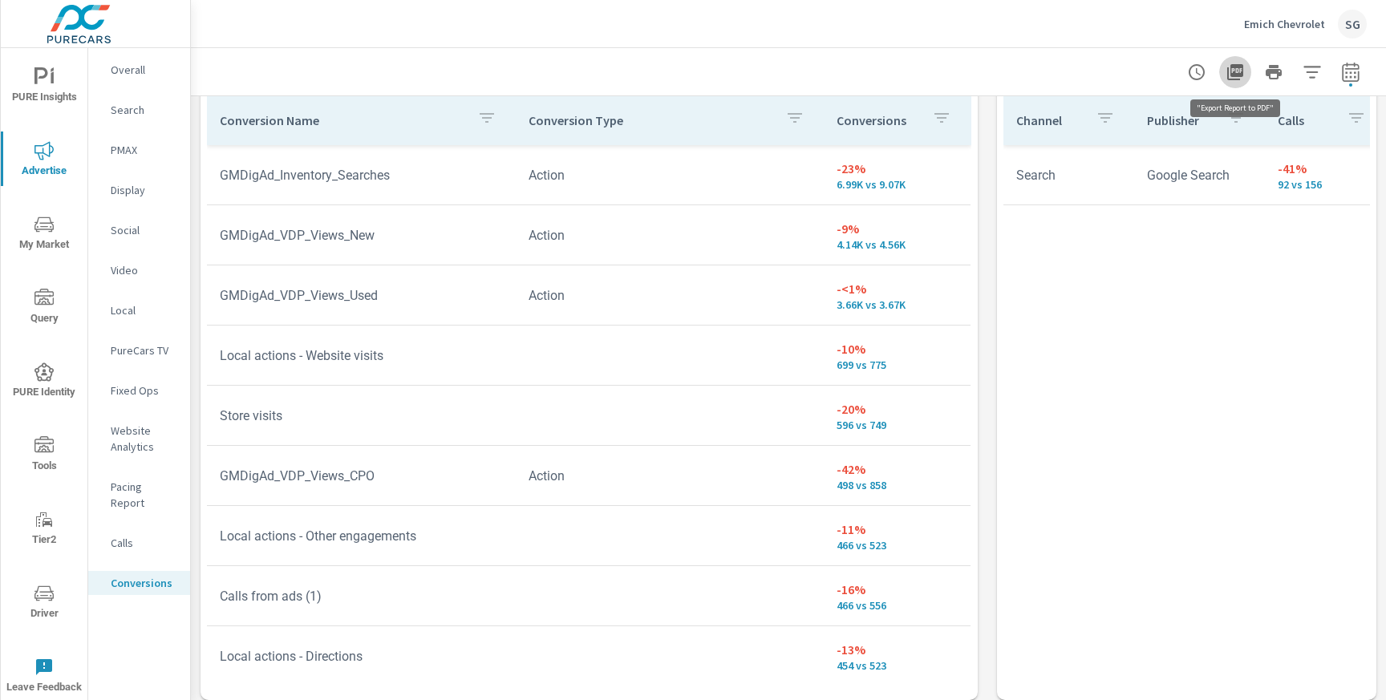
click at [1237, 63] on icon "button" at bounding box center [1235, 72] width 19 height 19
click at [1301, 38] on div "Emich Chevrolet SG" at bounding box center [1305, 24] width 123 height 29
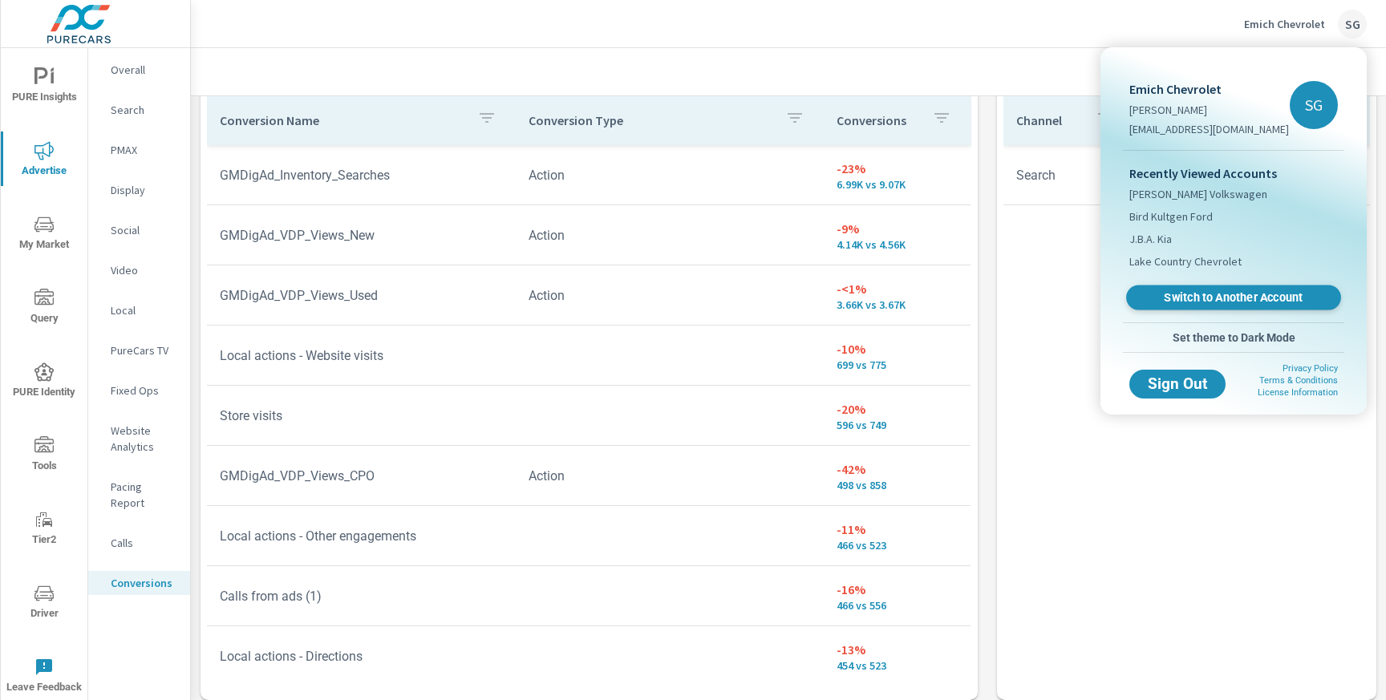
click at [1207, 296] on span "Switch to Another Account" at bounding box center [1233, 297] width 197 height 15
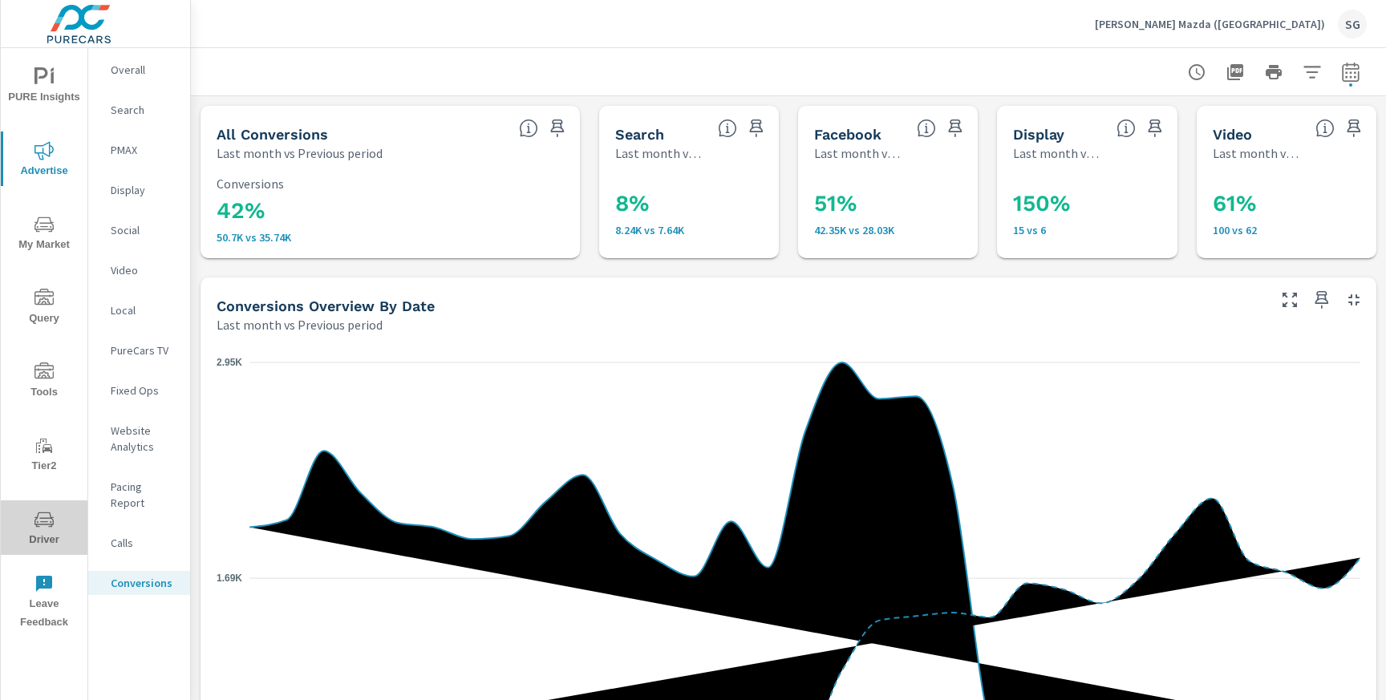
click at [40, 515] on icon "nav menu" at bounding box center [43, 519] width 19 height 19
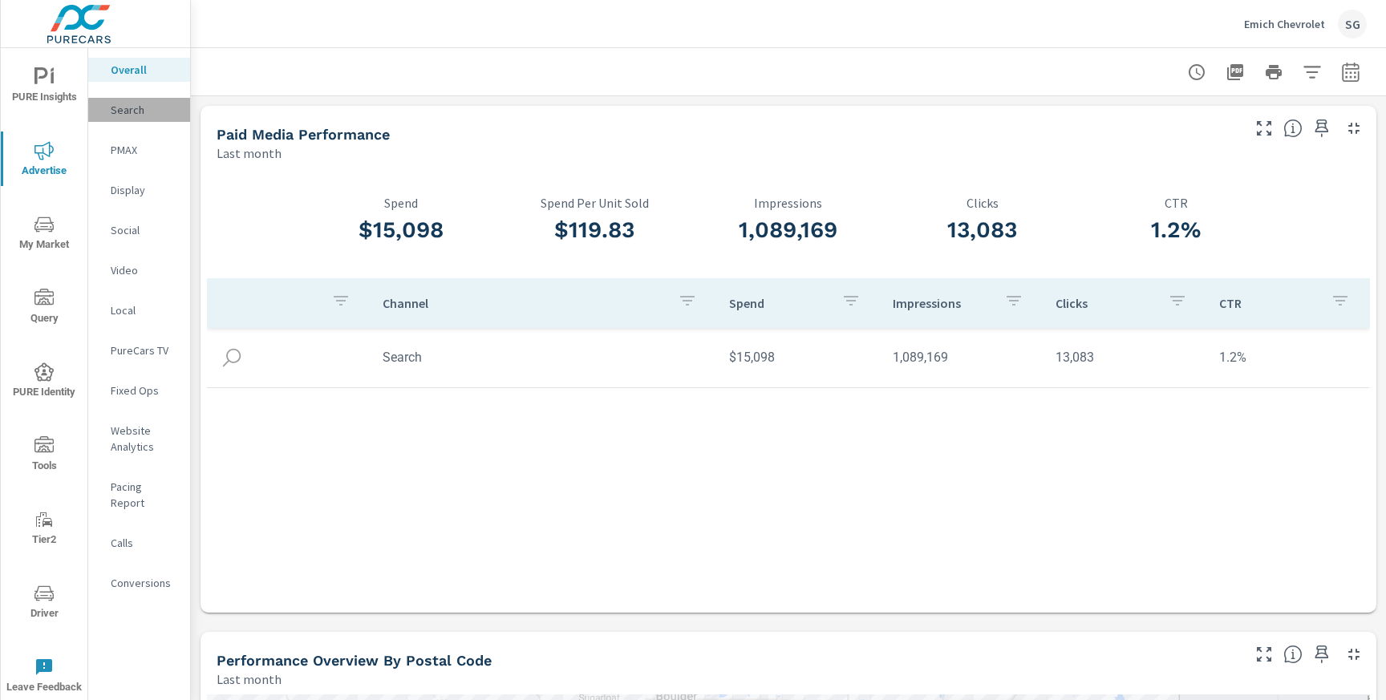
click at [117, 119] on div "Search" at bounding box center [139, 110] width 102 height 24
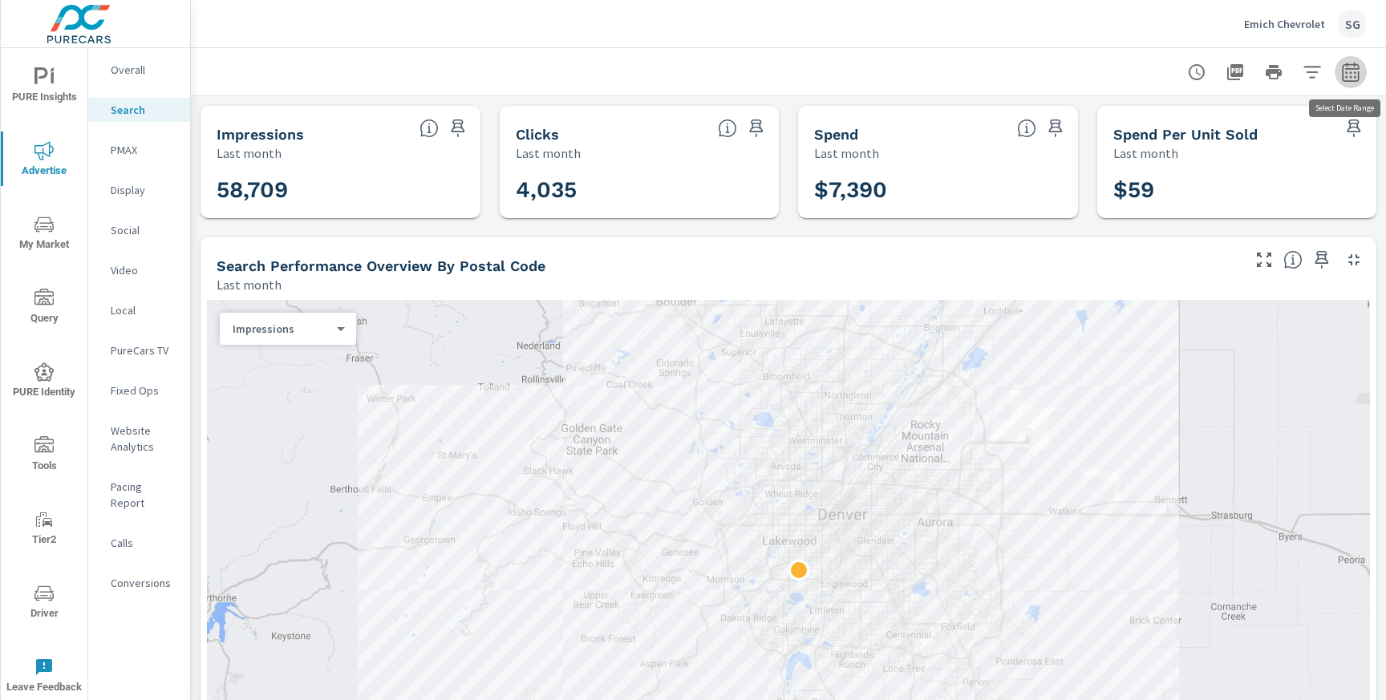
click at [1348, 79] on icon "button" at bounding box center [1350, 72] width 19 height 19
select select "Last month"
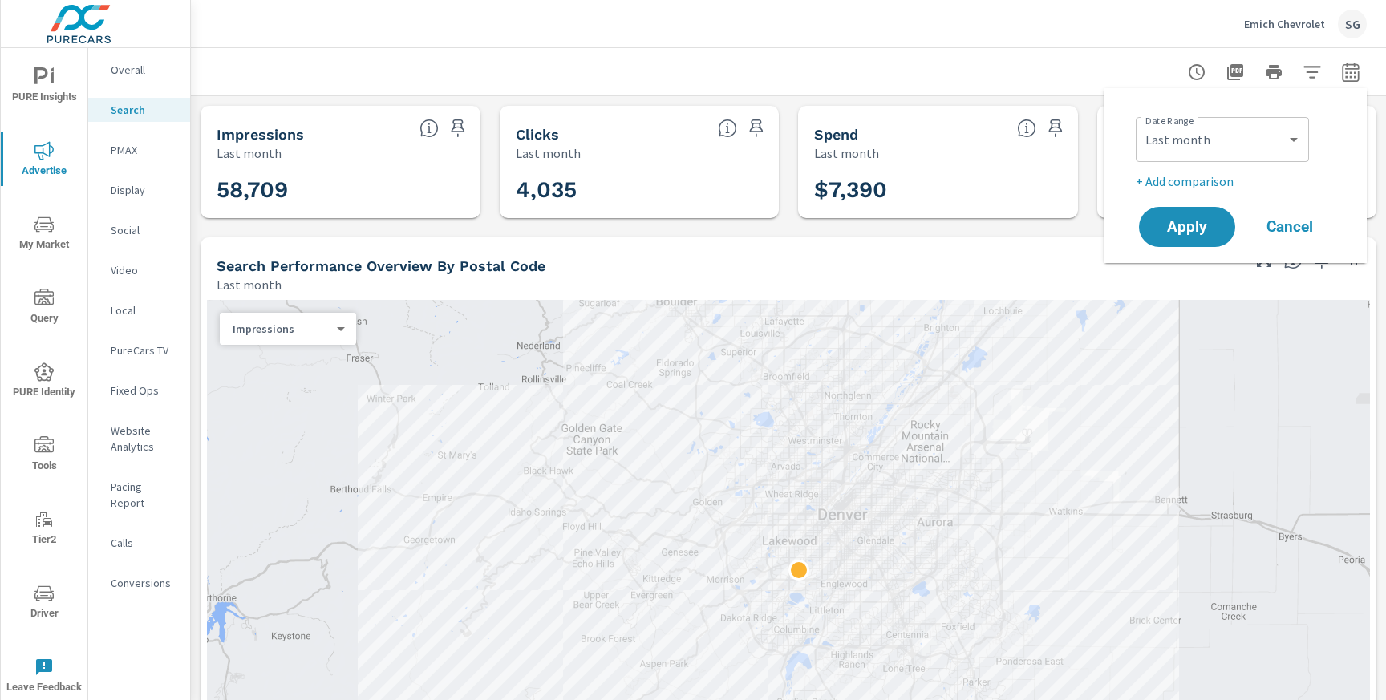
click at [1206, 174] on p "+ Add comparison" at bounding box center [1238, 181] width 205 height 19
select select "Previous period"
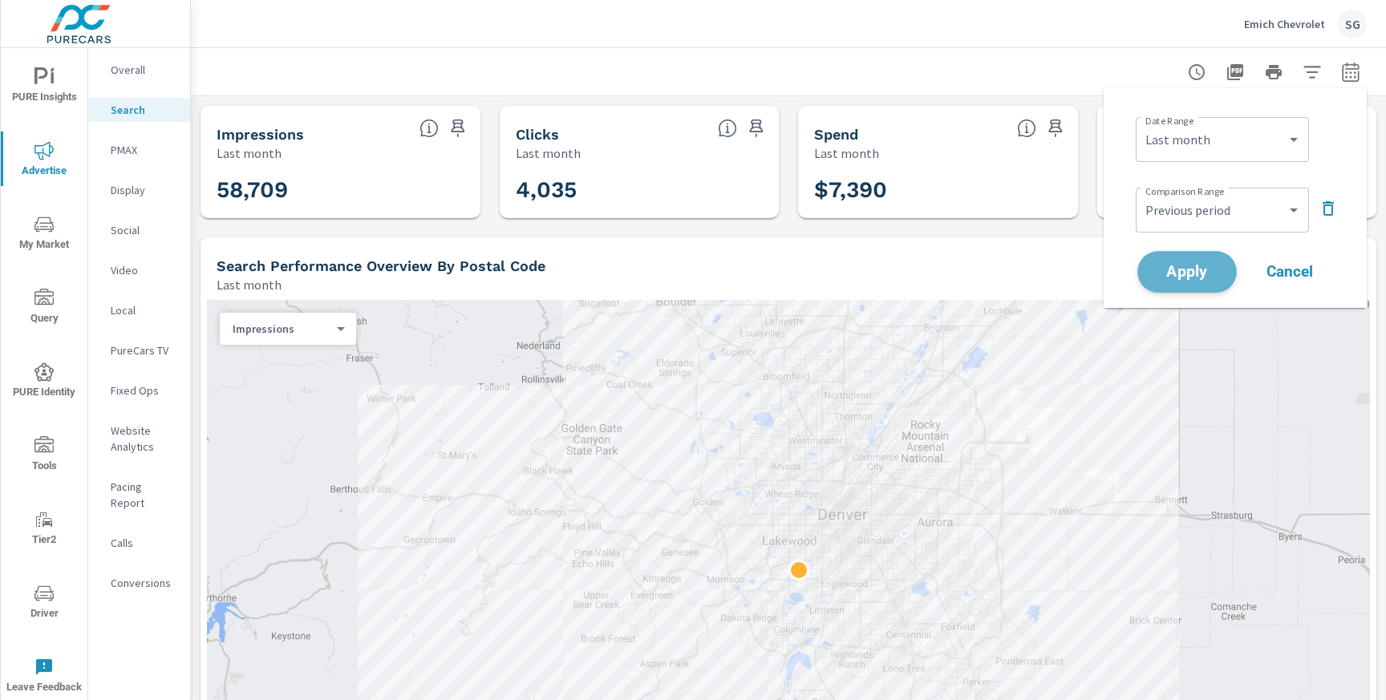
click at [1196, 285] on button "Apply" at bounding box center [1186, 272] width 99 height 42
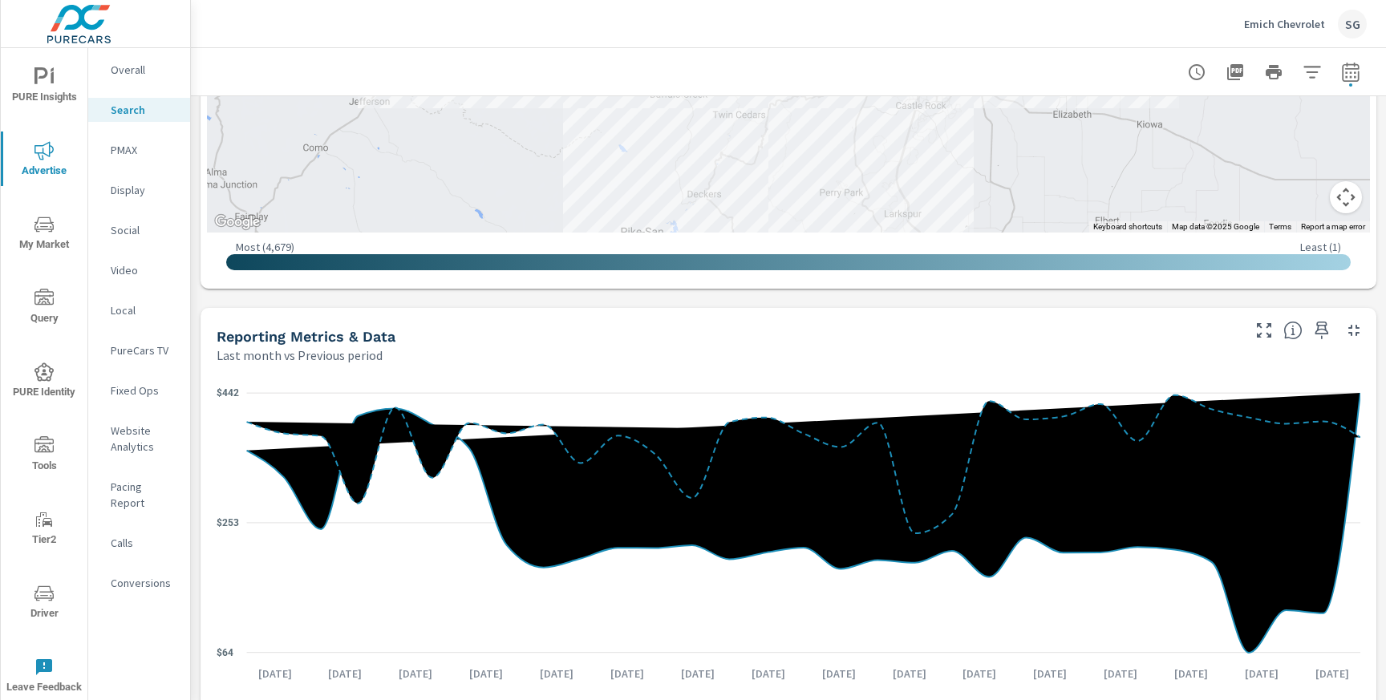
scroll to position [831, 0]
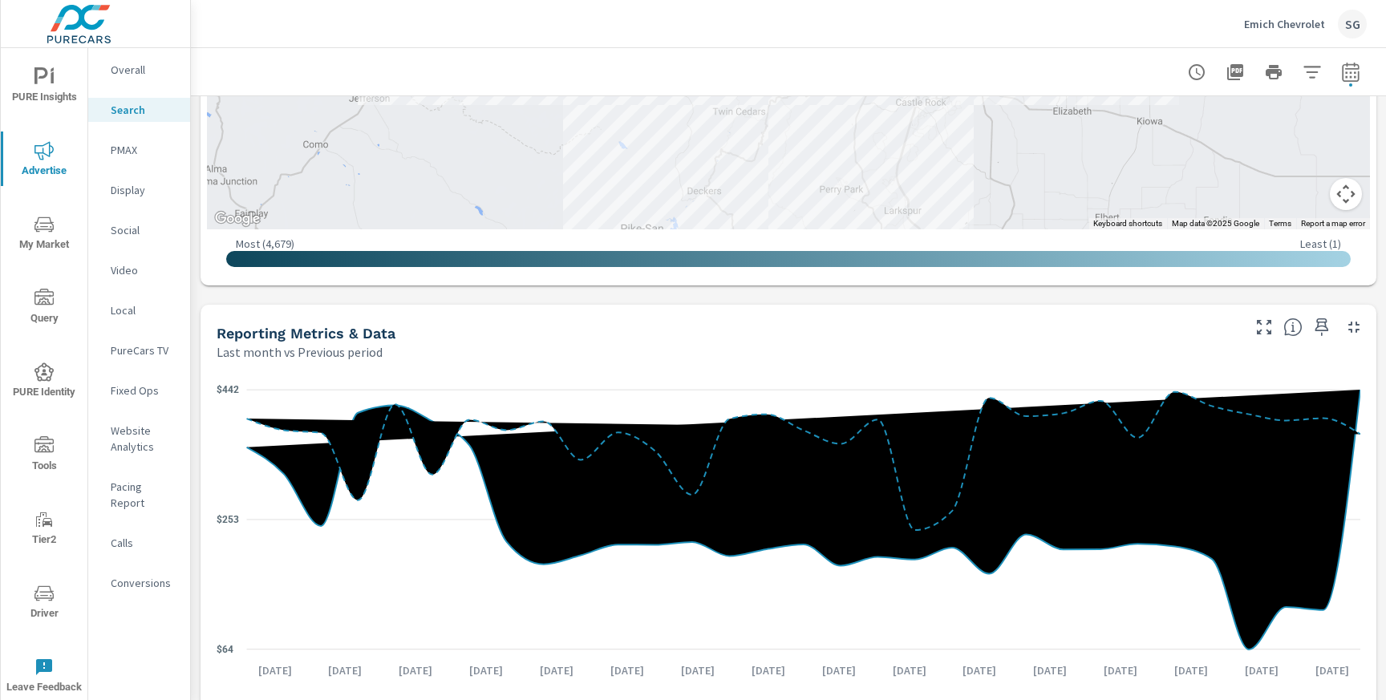
click at [211, 298] on div "Impressions Last month vs Previous period -23% 58.71K vs 75.99K Clicks Last mon…" at bounding box center [788, 380] width 1195 height 2231
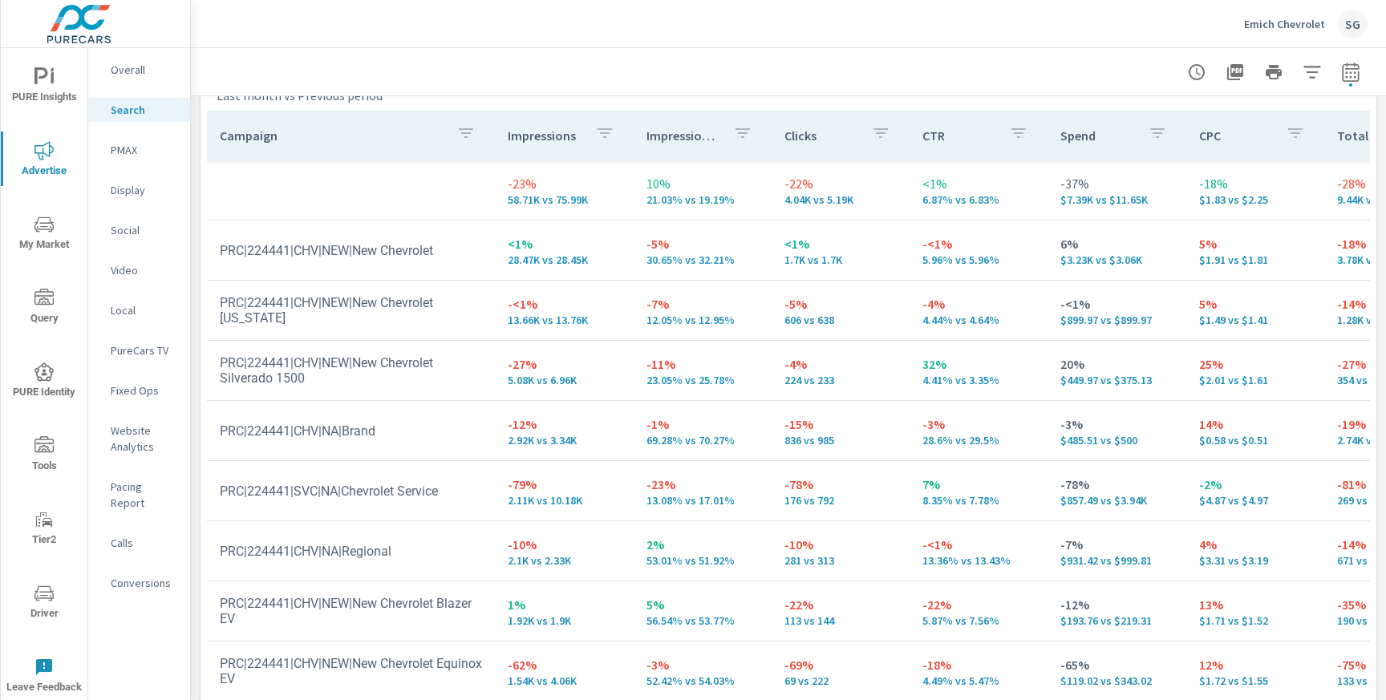
scroll to position [1627, 0]
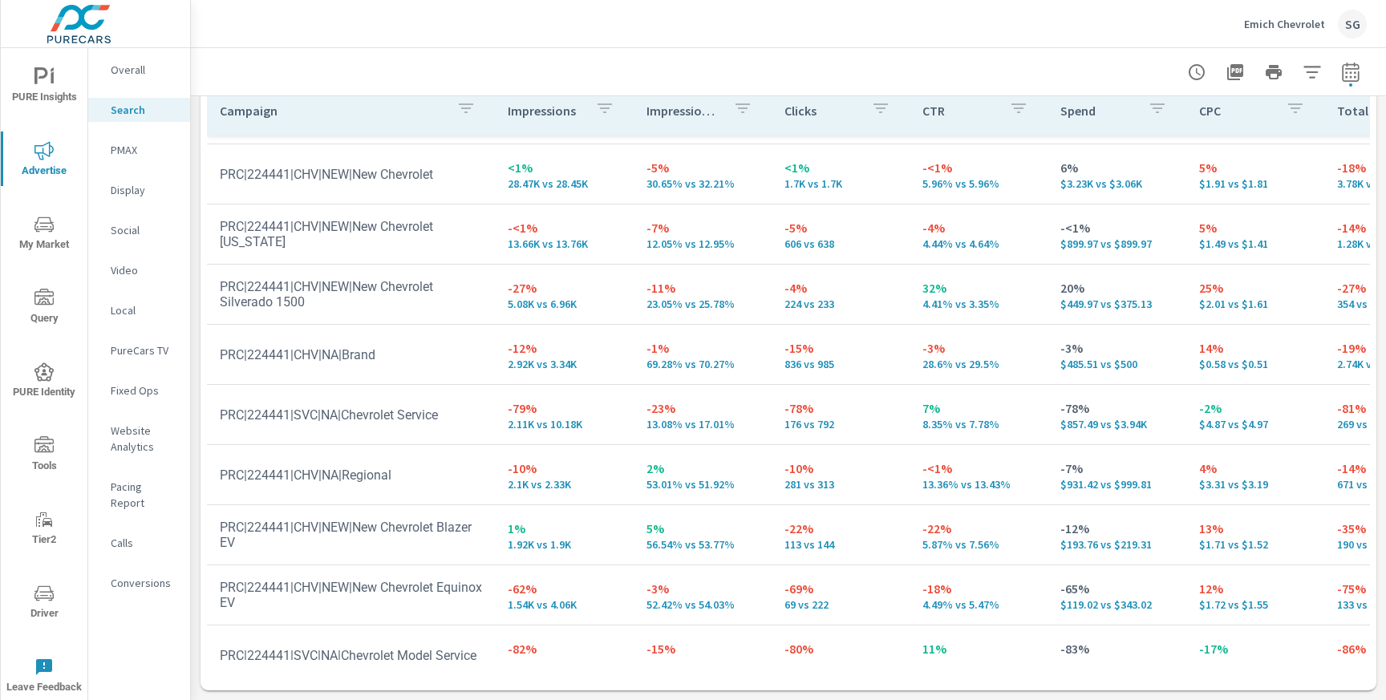
scroll to position [77, 0]
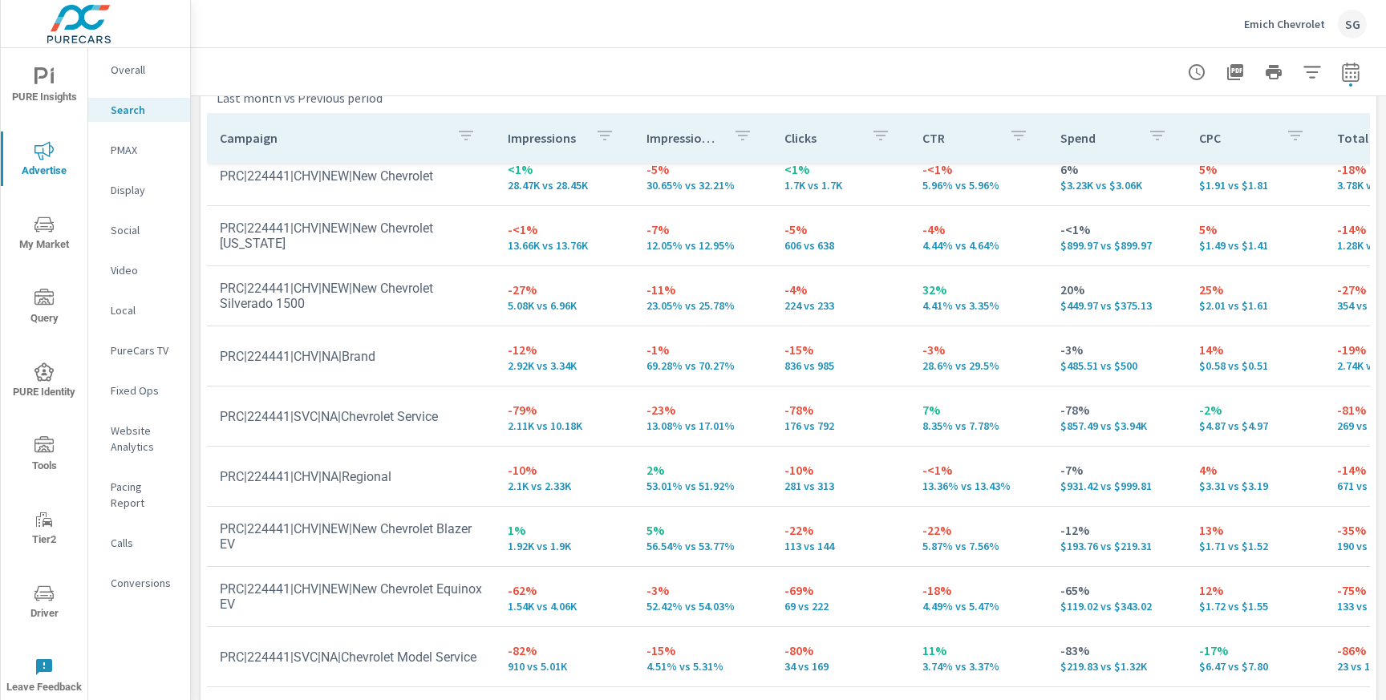
scroll to position [1627, 0]
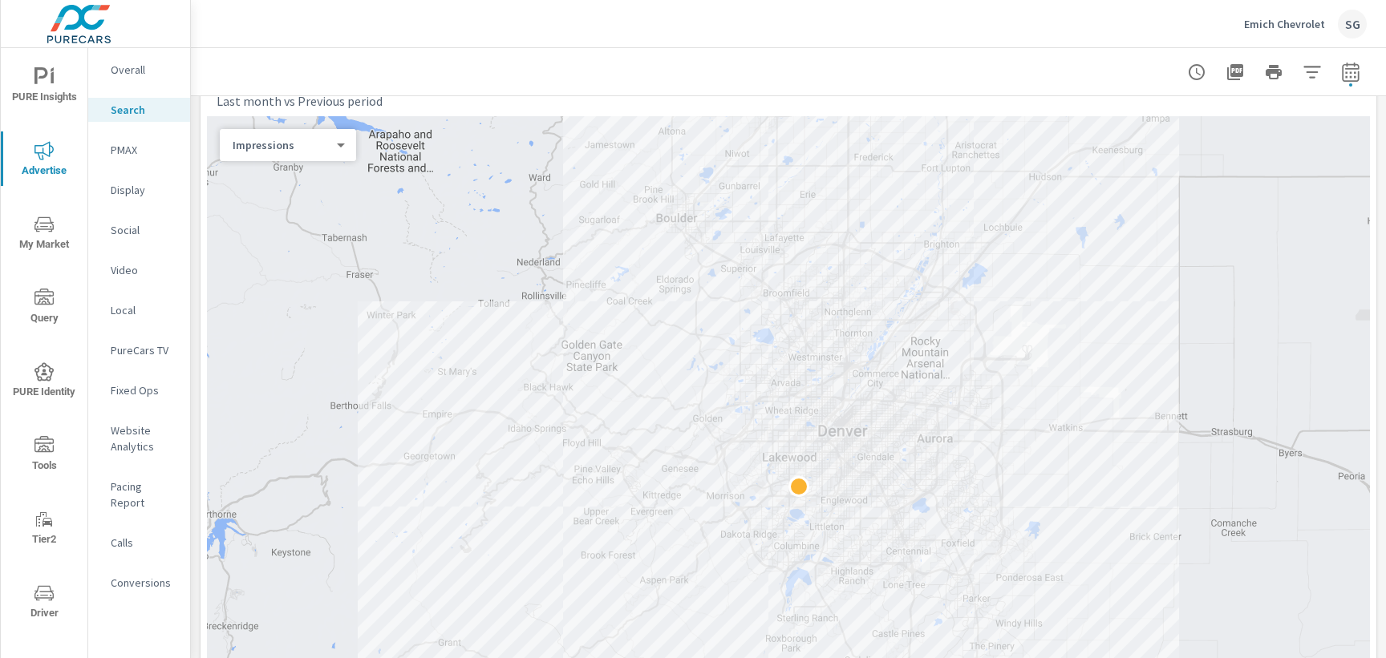
scroll to position [230, 0]
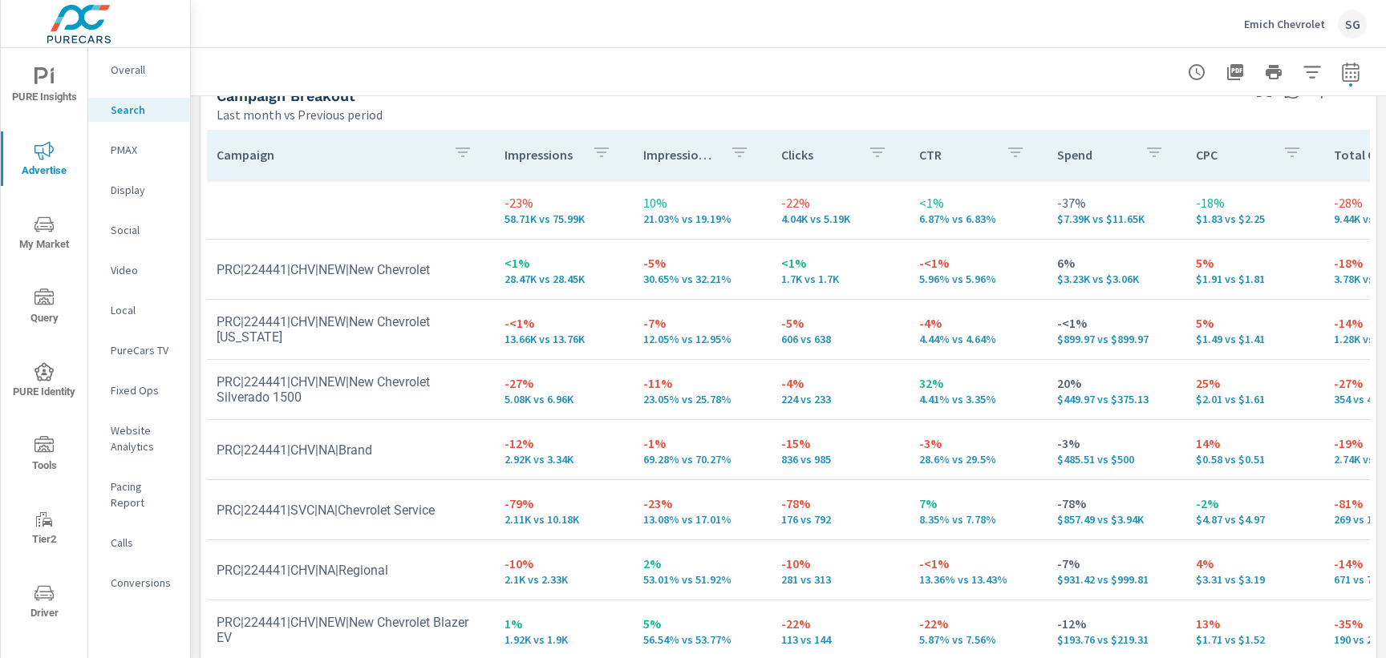
scroll to position [0, 0]
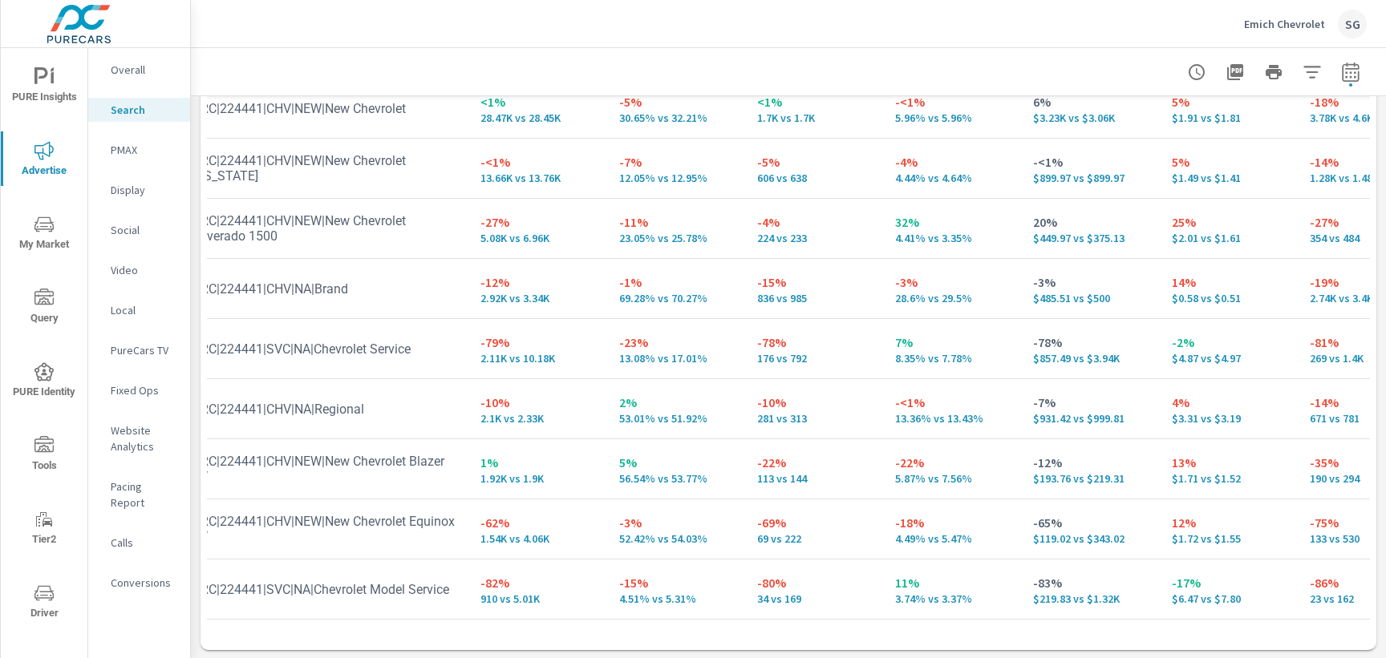
scroll to position [77, 0]
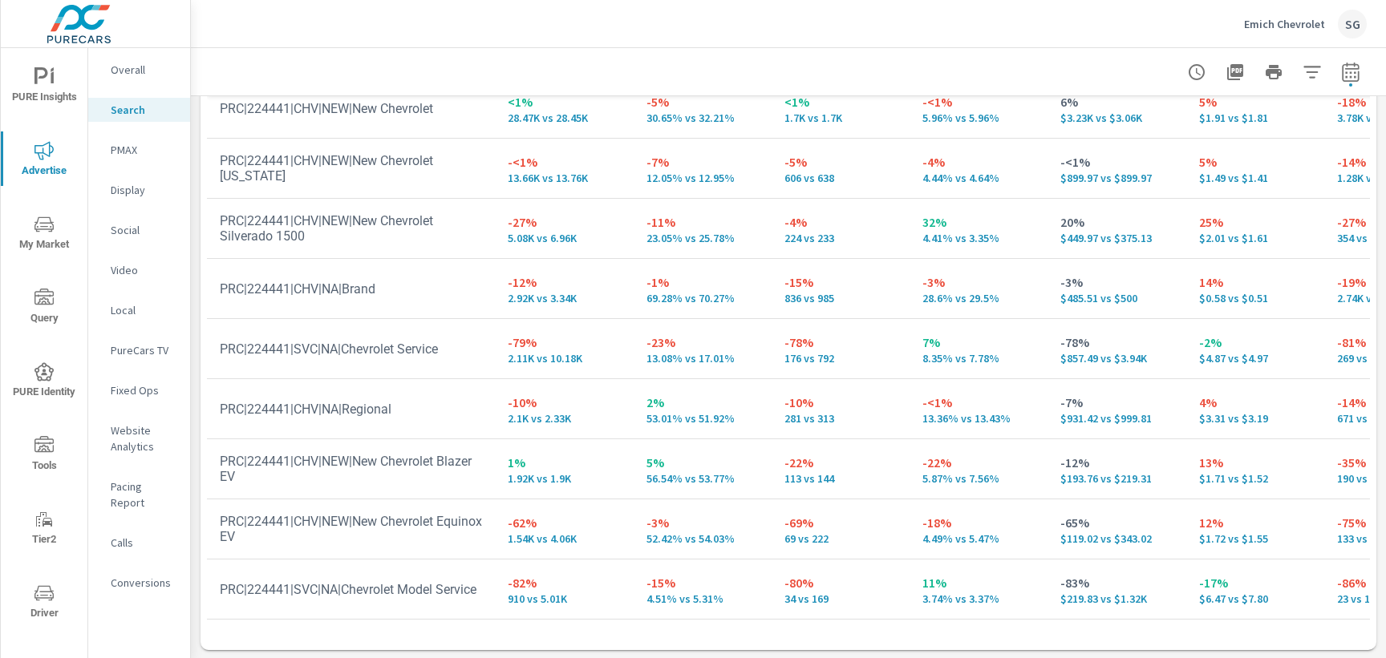
click at [115, 148] on p "PMAX" at bounding box center [144, 150] width 67 height 16
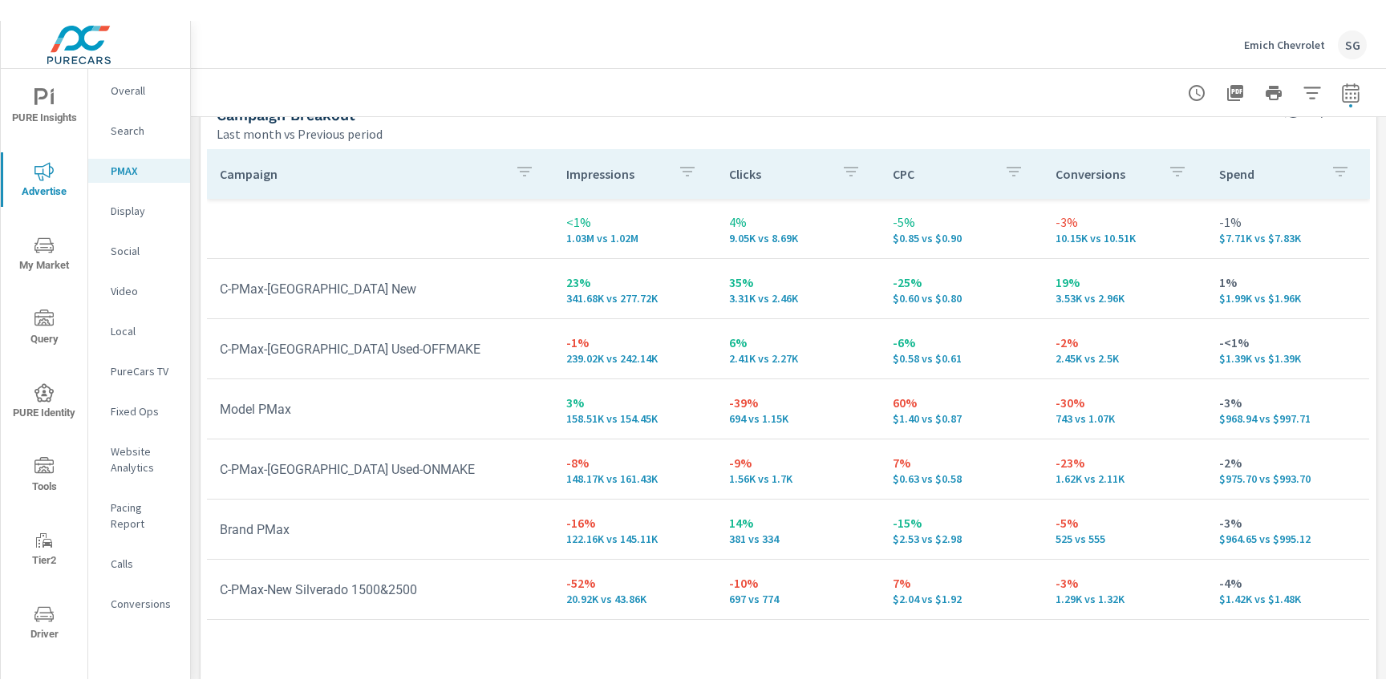
scroll to position [239, 0]
